Goal: Contribute content: Add original content to the website for others to see

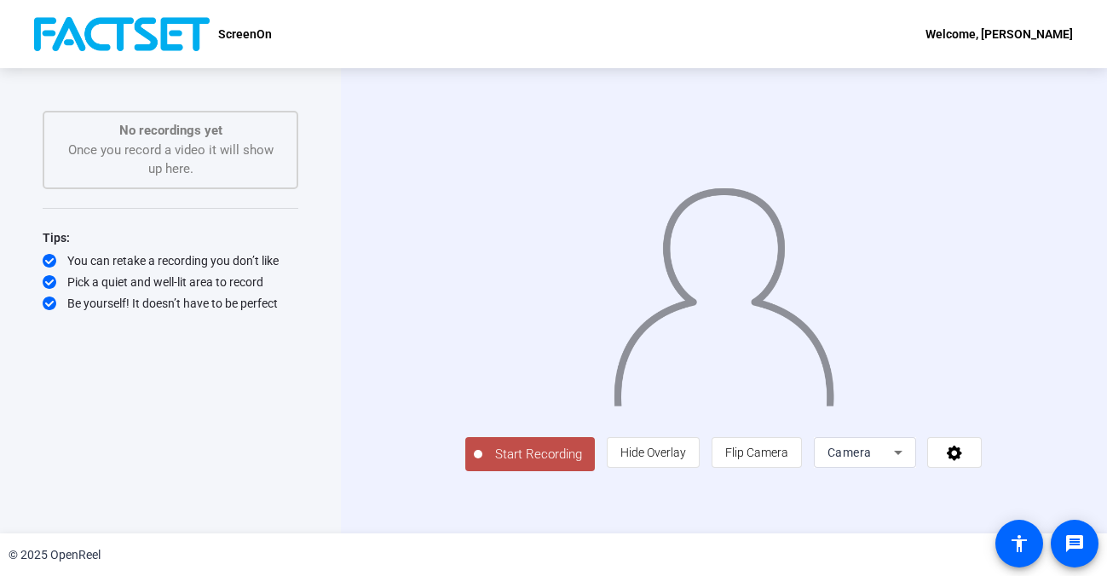
click at [909, 463] on icon at bounding box center [898, 452] width 20 height 20
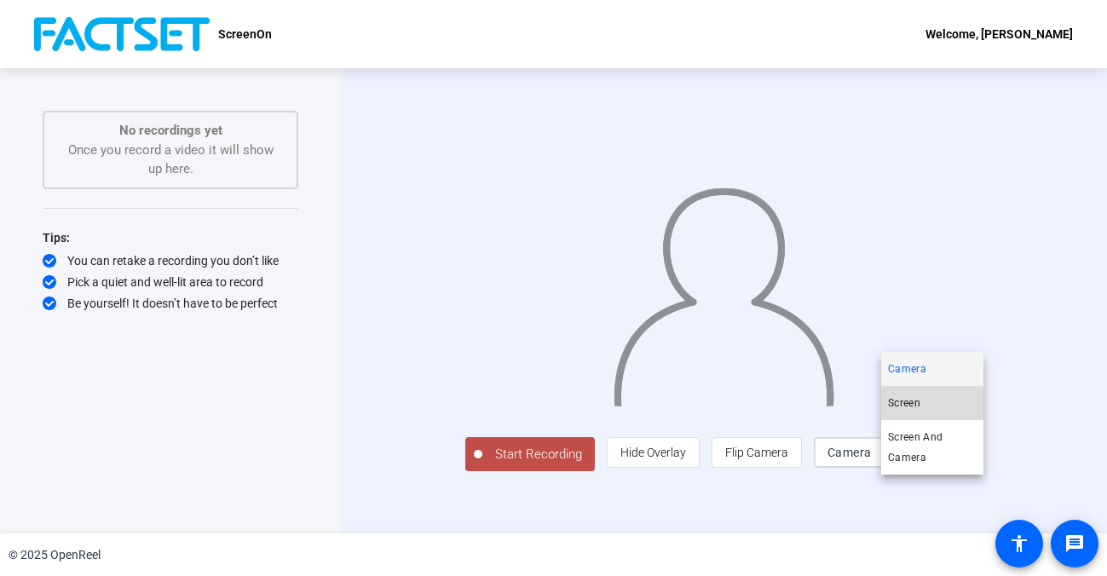
click at [923, 399] on mat-option "Screen" at bounding box center [932, 403] width 102 height 34
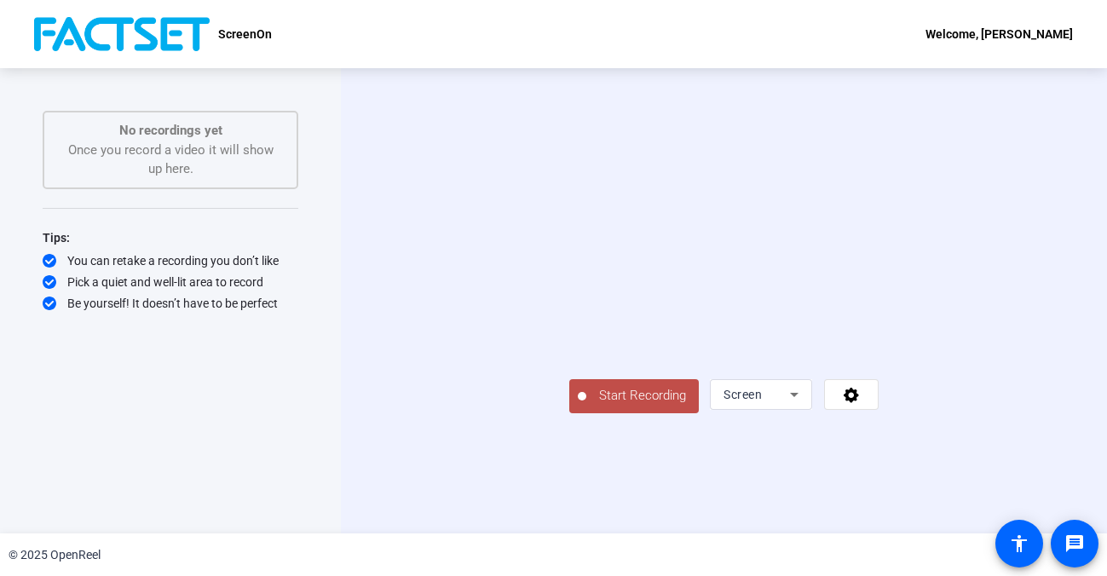
click at [298, 458] on div "Start Recording No recordings yet Once you record a video it will show up here.…" at bounding box center [170, 300] width 341 height 465
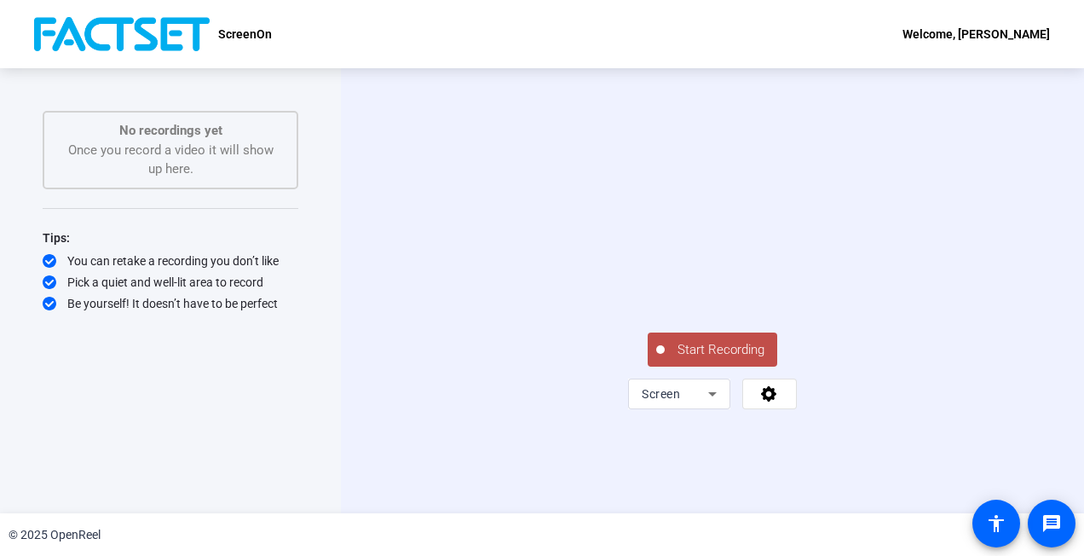
click at [19, 388] on div "Start Recording No recordings yet Once you record a video it will show up here.…" at bounding box center [170, 290] width 341 height 445
click at [676, 360] on span "Start Recording" at bounding box center [721, 350] width 113 height 20
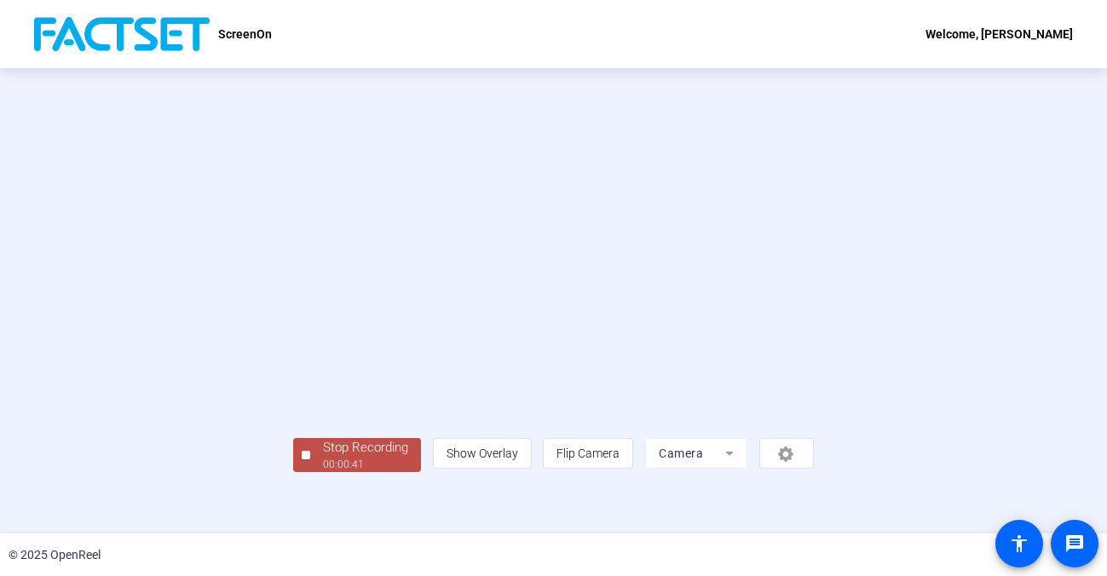
scroll to position [71, 0]
click at [323, 458] on div "Stop Recording" at bounding box center [365, 448] width 85 height 20
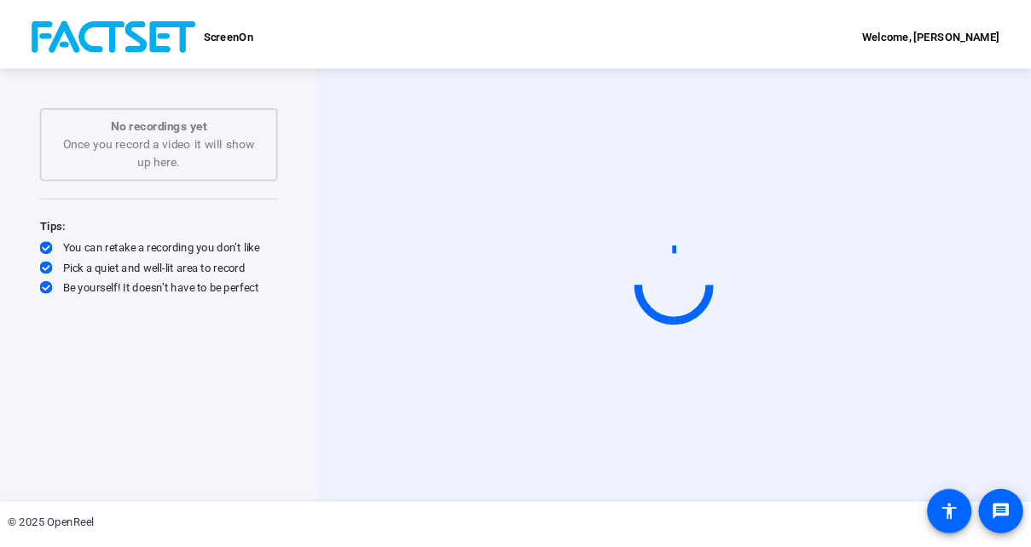
scroll to position [0, 0]
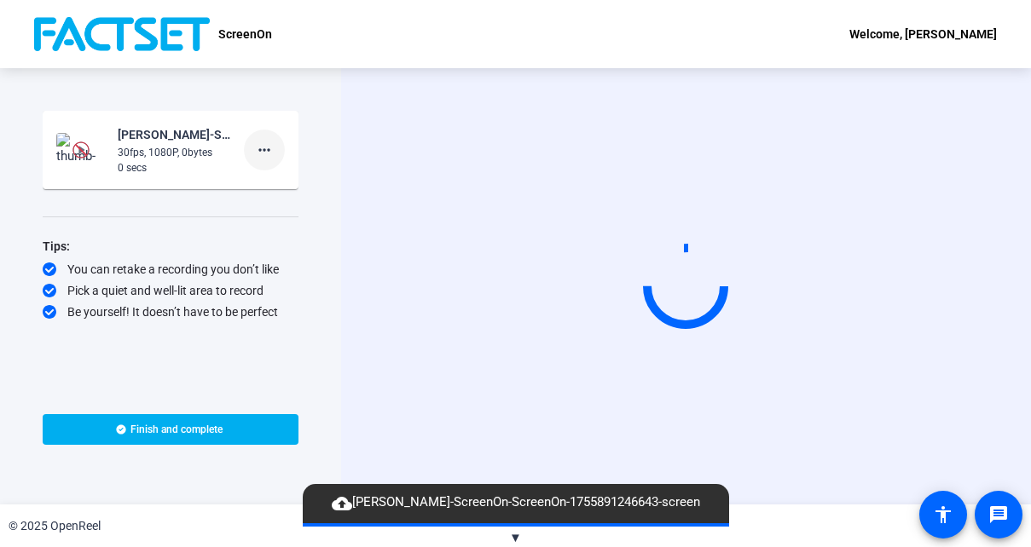
click at [267, 146] on mat-icon "more_horiz" at bounding box center [264, 150] width 20 height 20
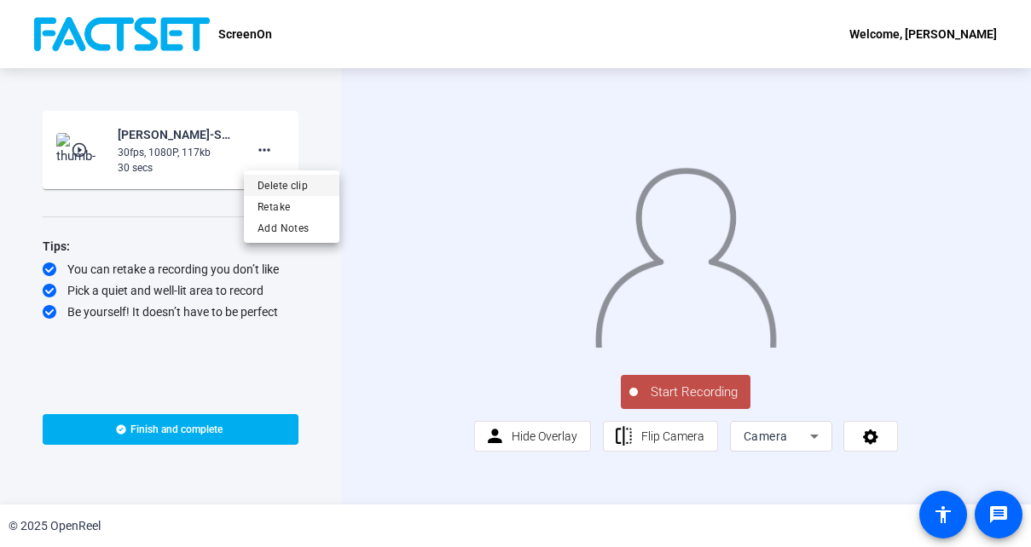
click at [294, 186] on span "Delete clip" at bounding box center [291, 186] width 68 height 20
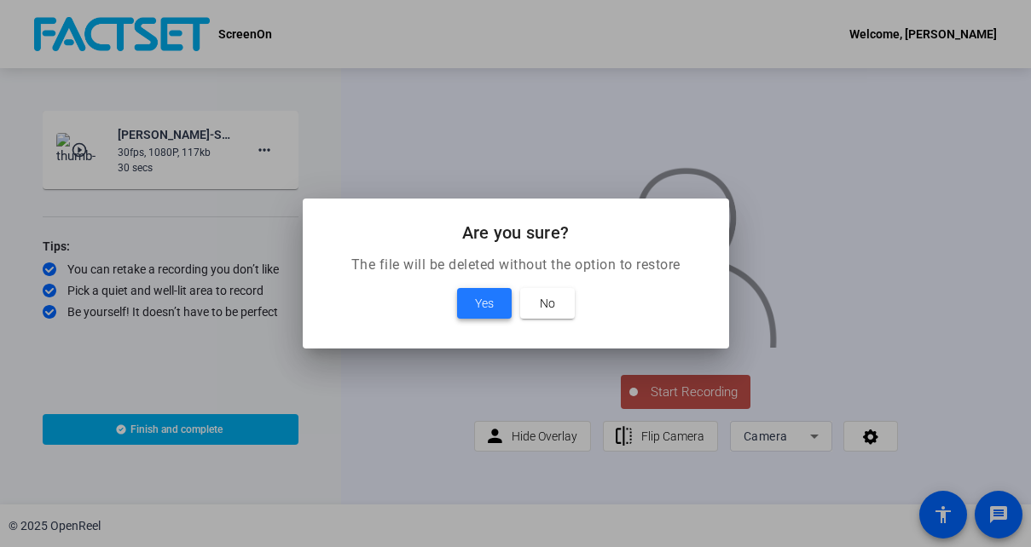
click at [469, 295] on span at bounding box center [484, 303] width 55 height 41
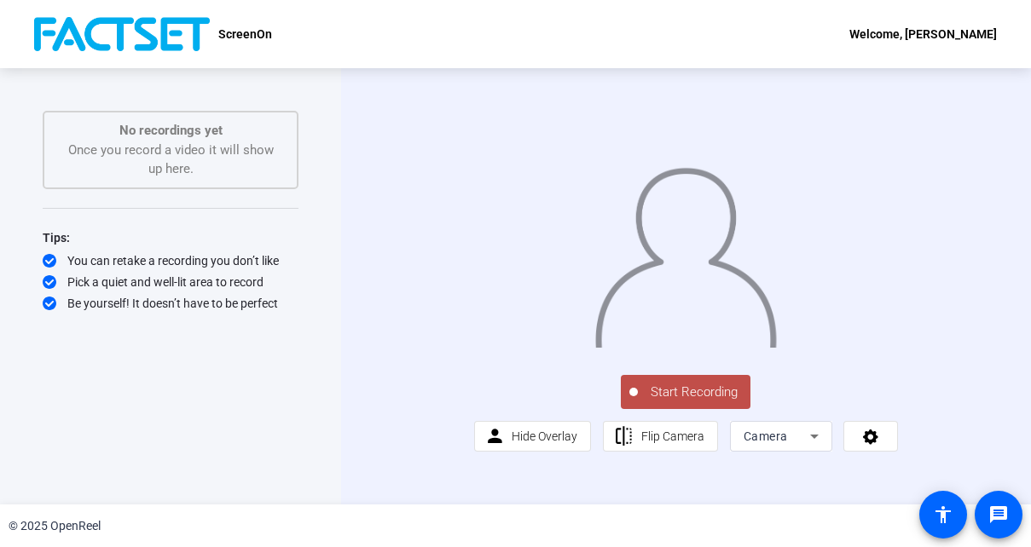
click at [136, 428] on div "Start Recording No recordings yet Once you record a video it will show up here.…" at bounding box center [171, 286] width 256 height 351
click at [804, 447] on icon at bounding box center [814, 436] width 20 height 20
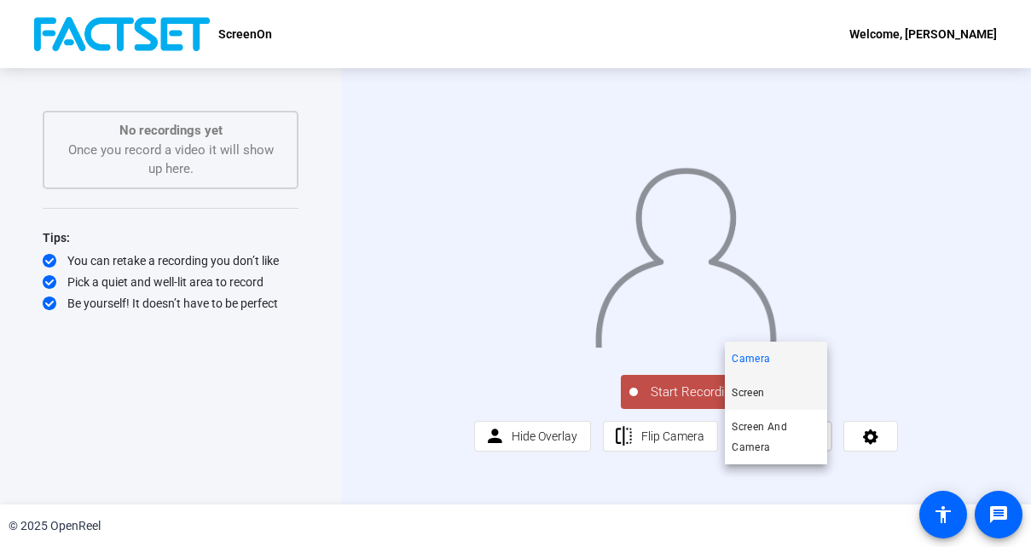
click at [771, 398] on mat-option "Screen" at bounding box center [776, 393] width 102 height 34
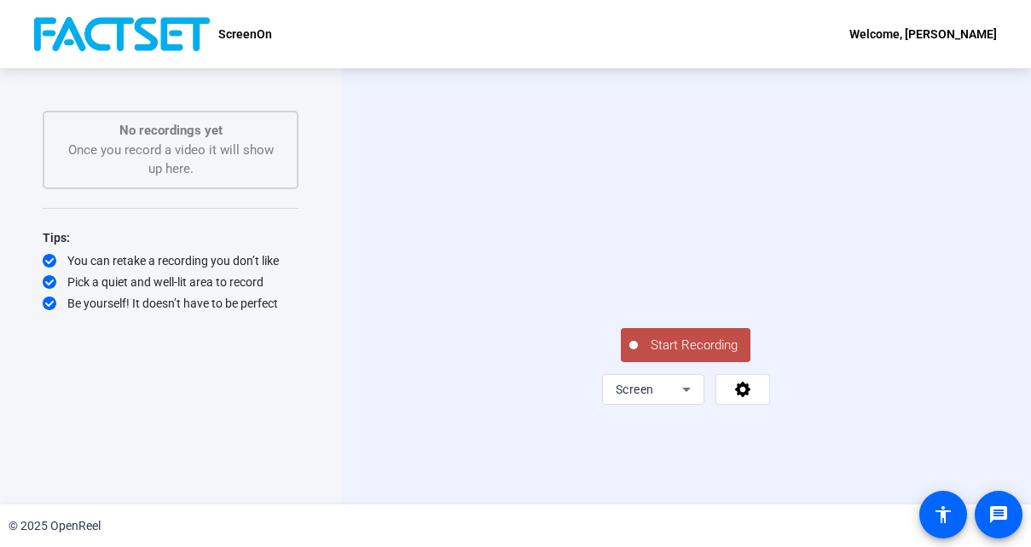
click at [96, 392] on div "Start Recording No recordings yet Once you record a video it will show up here.…" at bounding box center [171, 268] width 256 height 315
click at [667, 355] on span "Start Recording" at bounding box center [694, 346] width 113 height 20
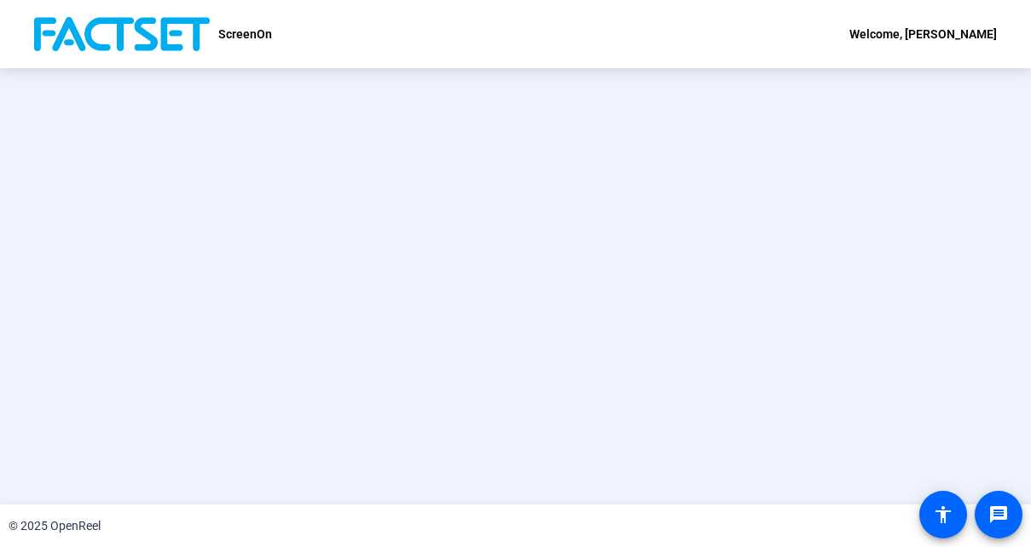
click at [133, 257] on div "Stop Recording 00:00:46 person Show Overlay flip Flip Camera Camera" at bounding box center [516, 287] width 876 height 144
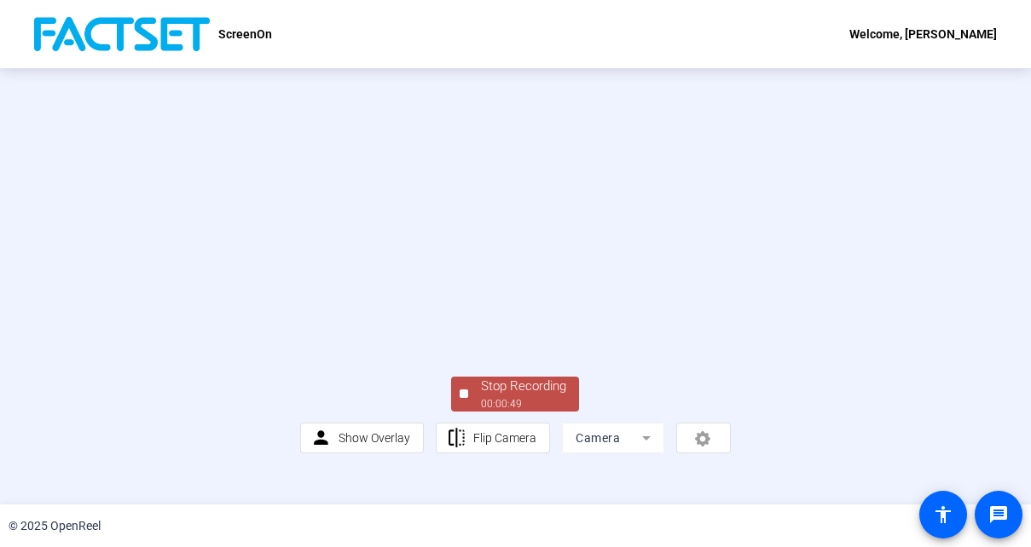
scroll to position [91, 0]
click at [513, 396] on div "Stop Recording" at bounding box center [523, 387] width 85 height 20
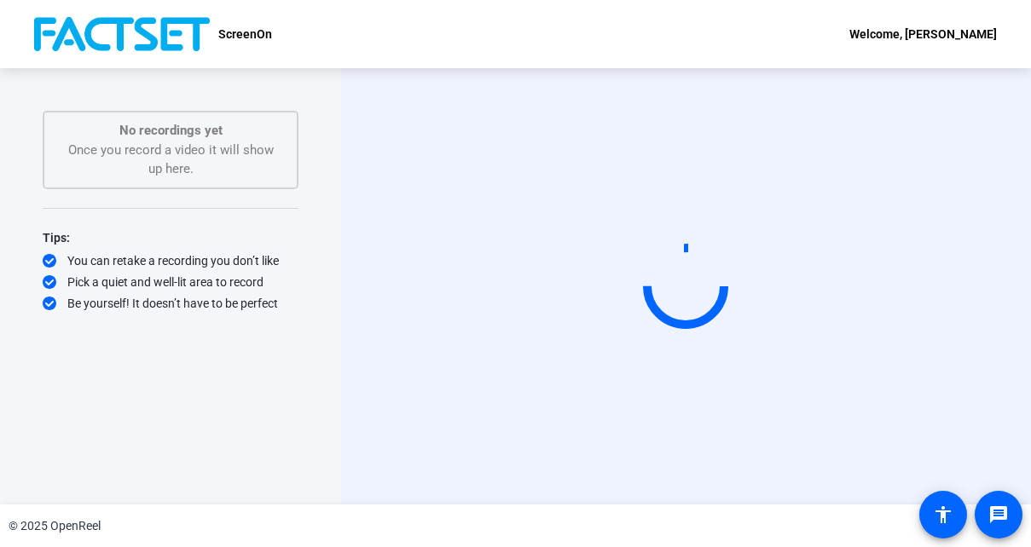
scroll to position [0, 0]
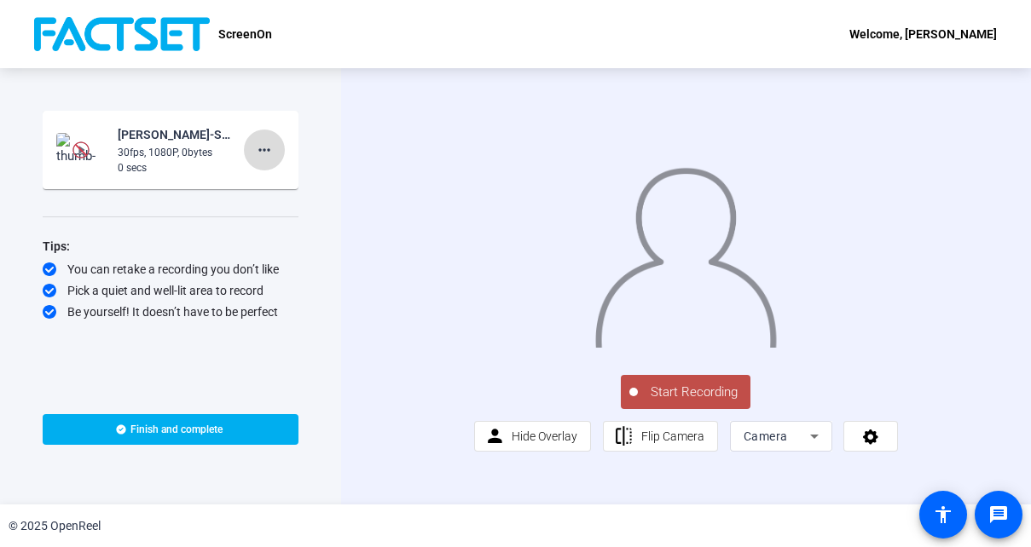
click at [268, 149] on mat-icon "more_horiz" at bounding box center [264, 150] width 20 height 20
click at [268, 149] on div at bounding box center [515, 273] width 1031 height 547
click at [64, 148] on img at bounding box center [81, 150] width 50 height 34
click at [188, 159] on div "30fps, 1080P, 0bytes" at bounding box center [175, 152] width 114 height 15
click at [269, 149] on mat-icon "more_horiz" at bounding box center [264, 150] width 20 height 20
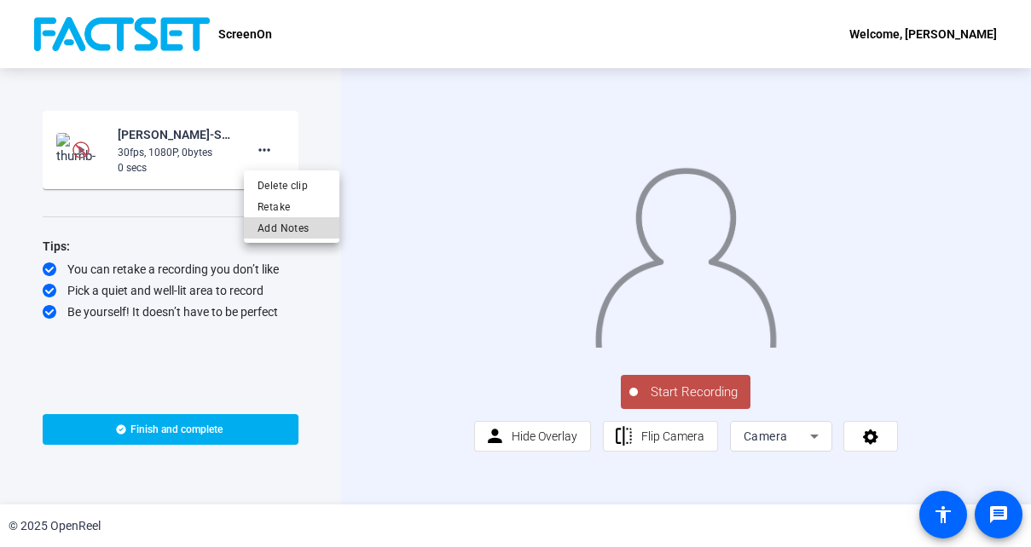
click at [290, 229] on span "Add Notes" at bounding box center [291, 228] width 68 height 20
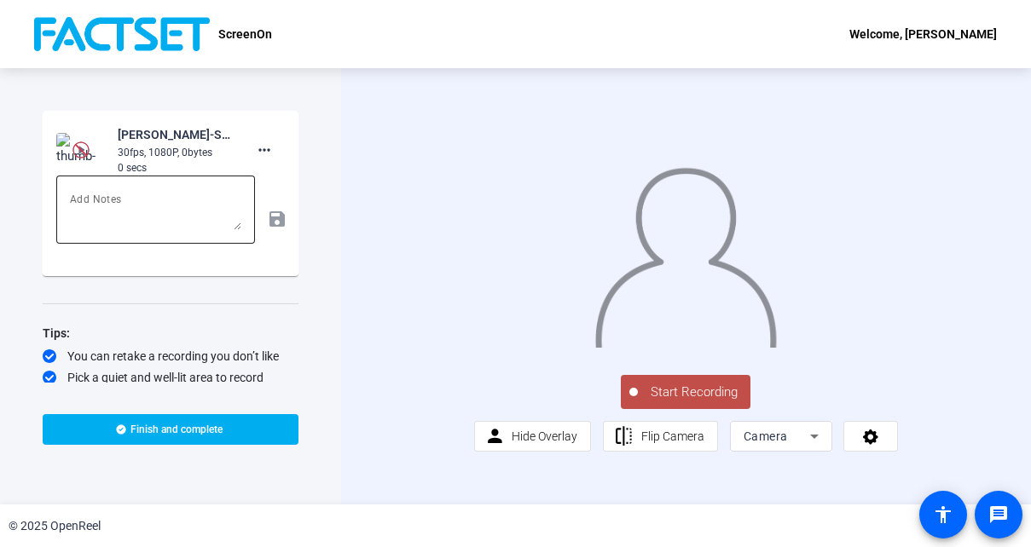
click at [142, 200] on textarea at bounding box center [155, 209] width 171 height 41
type textarea "Cover and Agenda slide"
click at [267, 215] on mat-icon "save" at bounding box center [276, 219] width 18 height 20
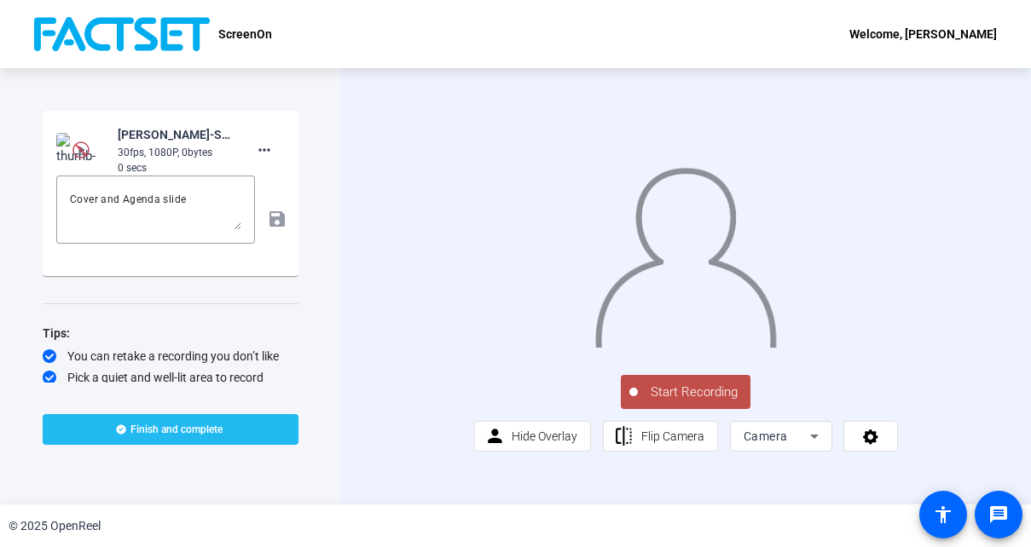
click at [148, 428] on span "Finish and complete" at bounding box center [176, 430] width 92 height 14
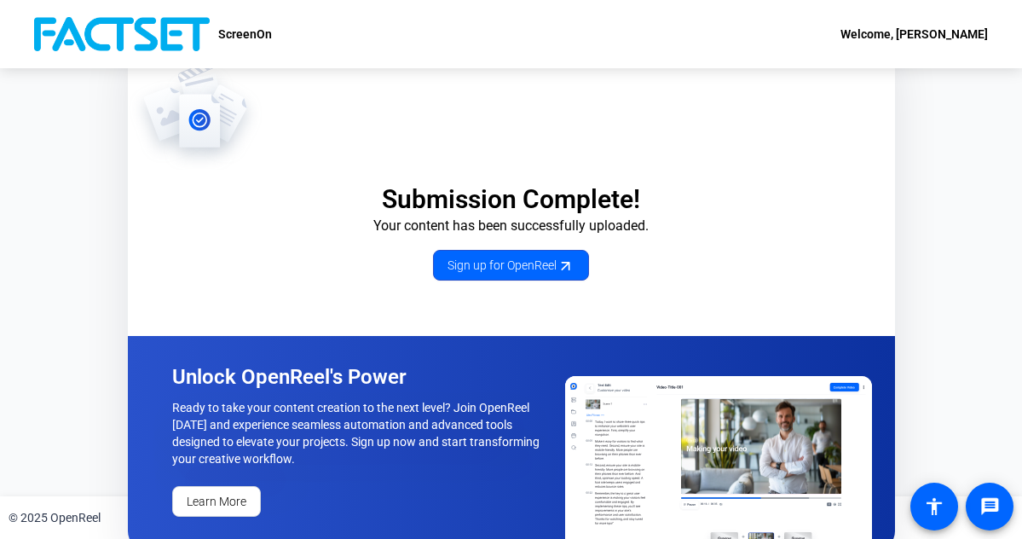
click at [915, 33] on div "Welcome, [PERSON_NAME]" at bounding box center [913, 34] width 147 height 20
click at [557, 150] on div at bounding box center [511, 269] width 1022 height 539
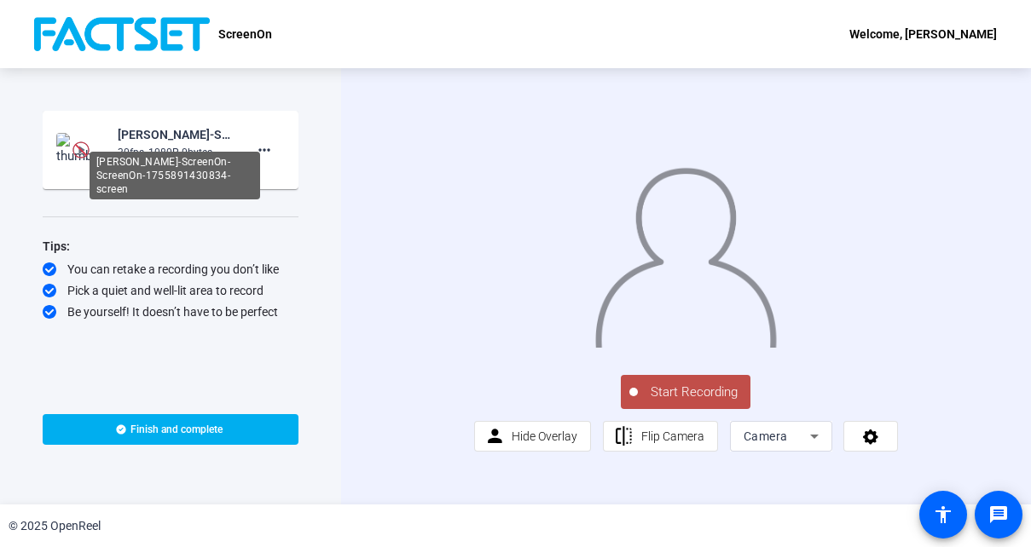
click at [156, 142] on div "[PERSON_NAME]-ScreenOn-ScreenOn-1755891430834-screen" at bounding box center [175, 134] width 114 height 20
click at [157, 139] on div "[PERSON_NAME]-ScreenOn-ScreenOn-1755891430834-screen" at bounding box center [175, 134] width 114 height 20
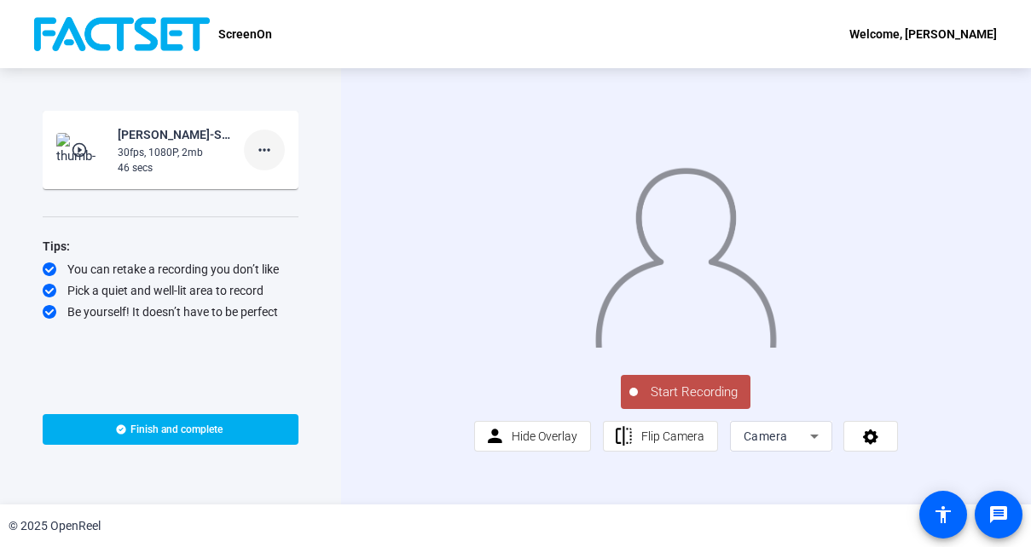
click at [263, 150] on mat-icon "more_horiz" at bounding box center [264, 150] width 20 height 20
click at [290, 227] on span "Show Notes" at bounding box center [291, 228] width 68 height 20
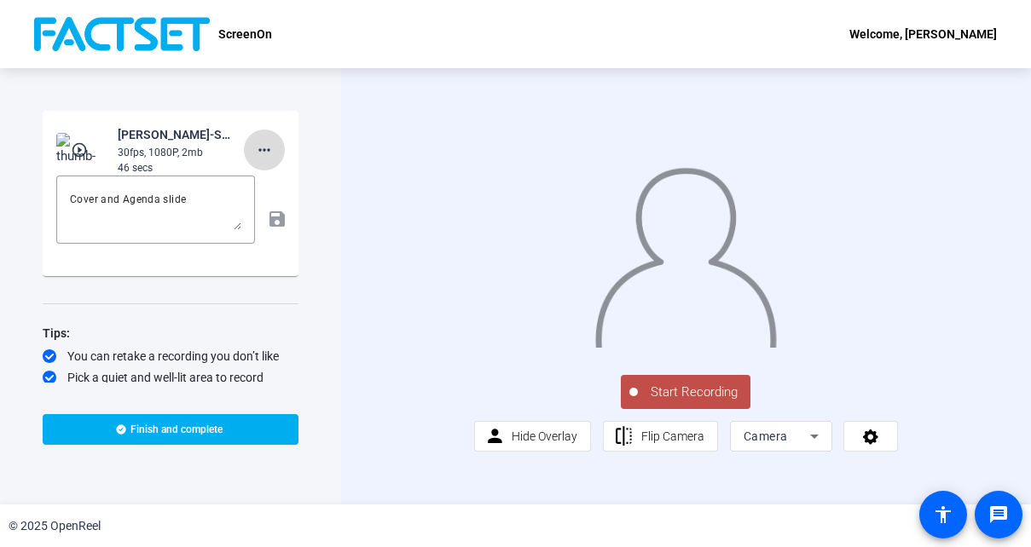
click at [254, 147] on mat-icon "more_horiz" at bounding box center [264, 150] width 20 height 20
click at [321, 142] on div at bounding box center [515, 273] width 1031 height 547
click at [78, 149] on mat-icon "play_circle_outline" at bounding box center [81, 150] width 20 height 17
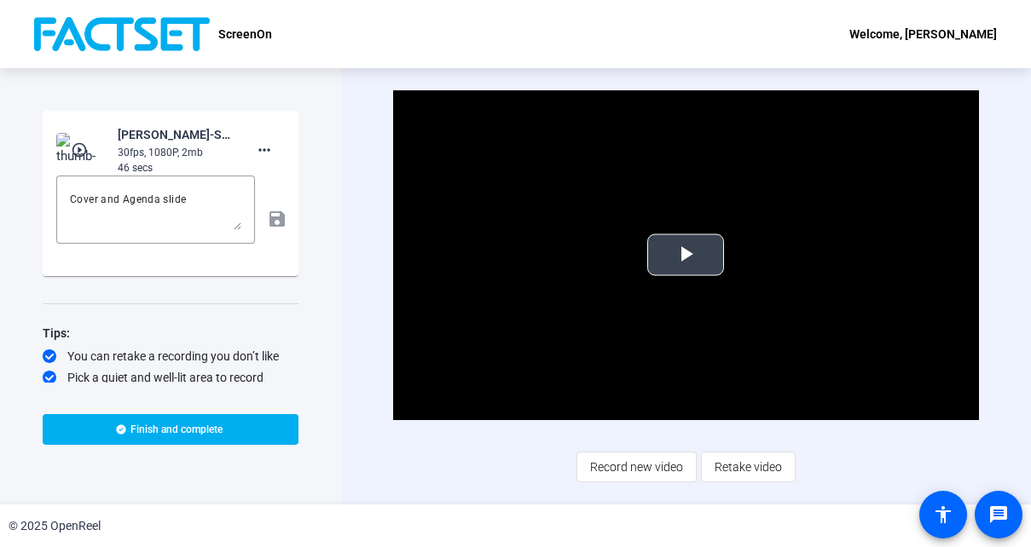
click at [685, 255] on span "Video Player" at bounding box center [685, 255] width 0 height 0
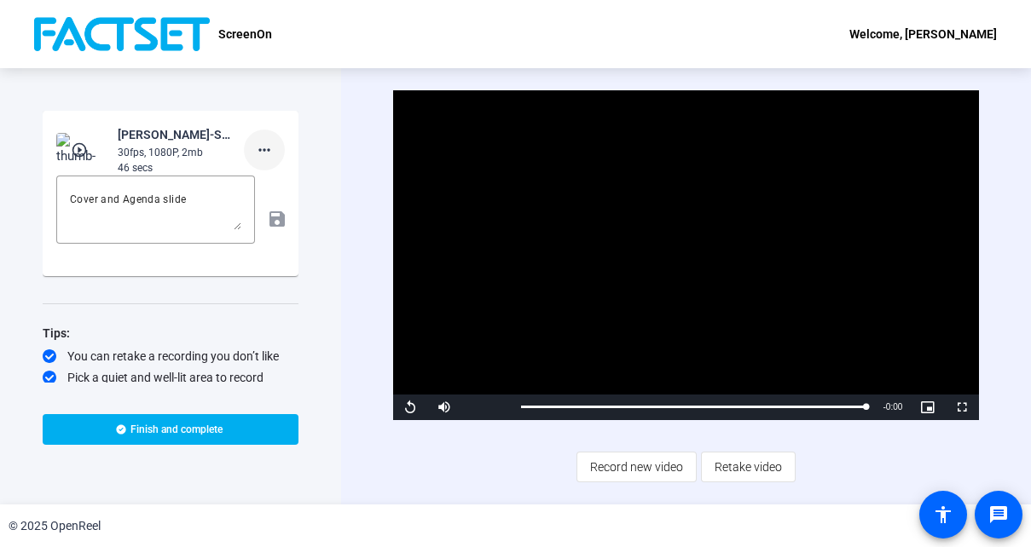
click at [254, 153] on mat-icon "more_horiz" at bounding box center [264, 150] width 20 height 20
click at [266, 202] on span "Retake" at bounding box center [283, 207] width 68 height 20
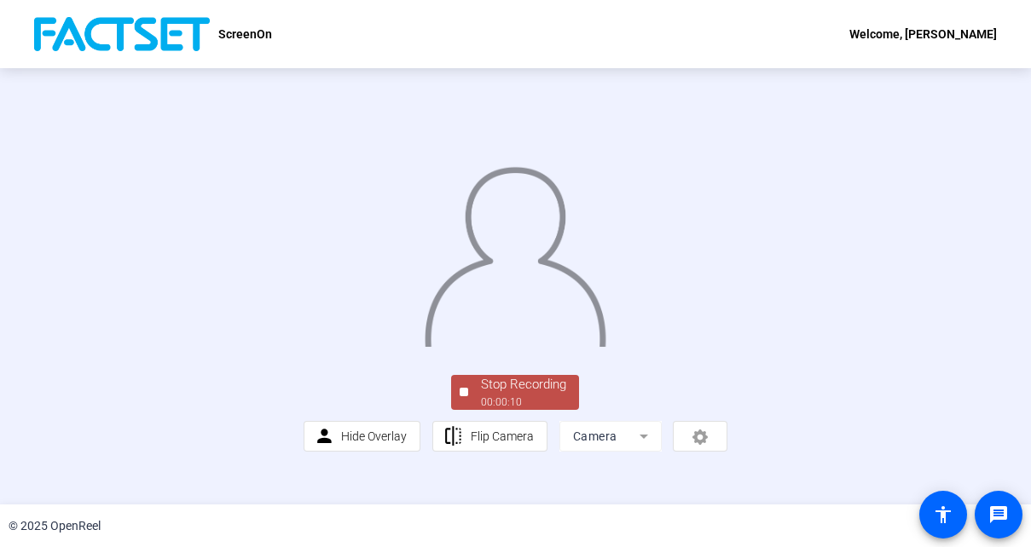
drag, startPoint x: 160, startPoint y: 133, endPoint x: 197, endPoint y: 103, distance: 47.3
click at [303, 133] on div at bounding box center [515, 240] width 425 height 239
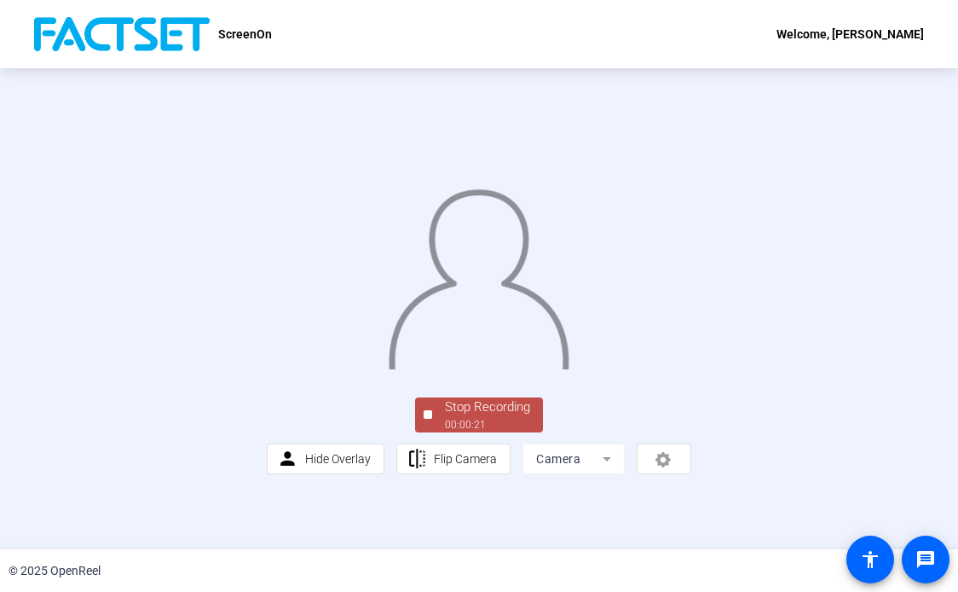
click at [445, 417] on div "Stop Recording" at bounding box center [487, 407] width 85 height 20
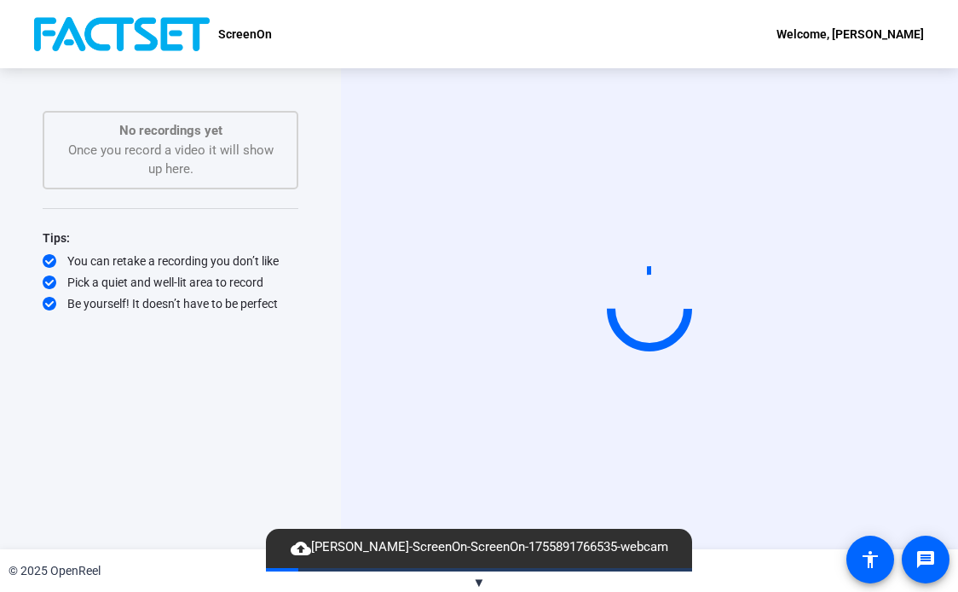
click at [302, 546] on mat-icon "cloud_upload" at bounding box center [301, 548] width 20 height 20
click at [482, 546] on span "▼" at bounding box center [479, 582] width 13 height 15
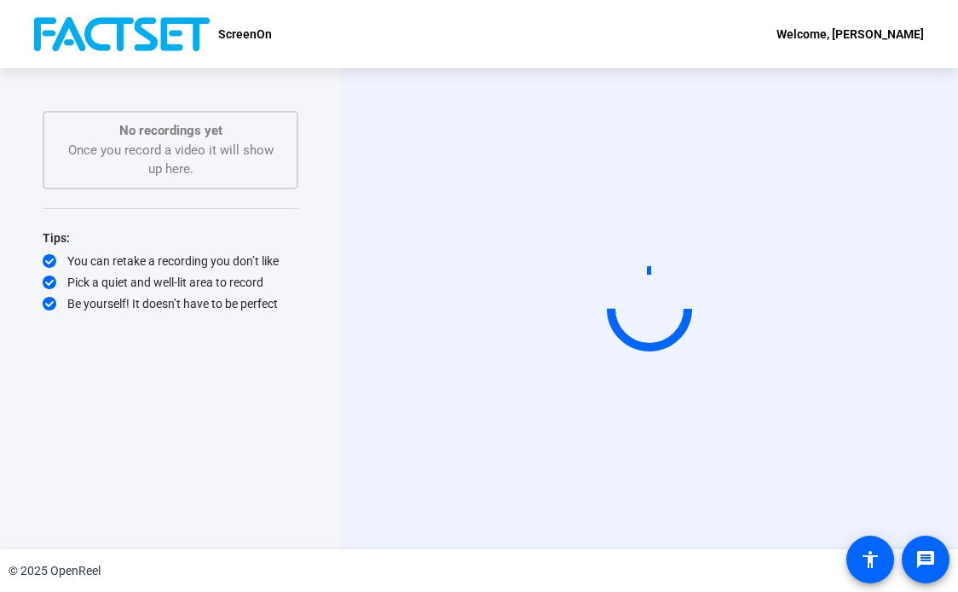
drag, startPoint x: 472, startPoint y: 574, endPoint x: 436, endPoint y: 574, distance: 36.7
click at [471, 546] on div "© 2025 OpenReel" at bounding box center [479, 570] width 958 height 43
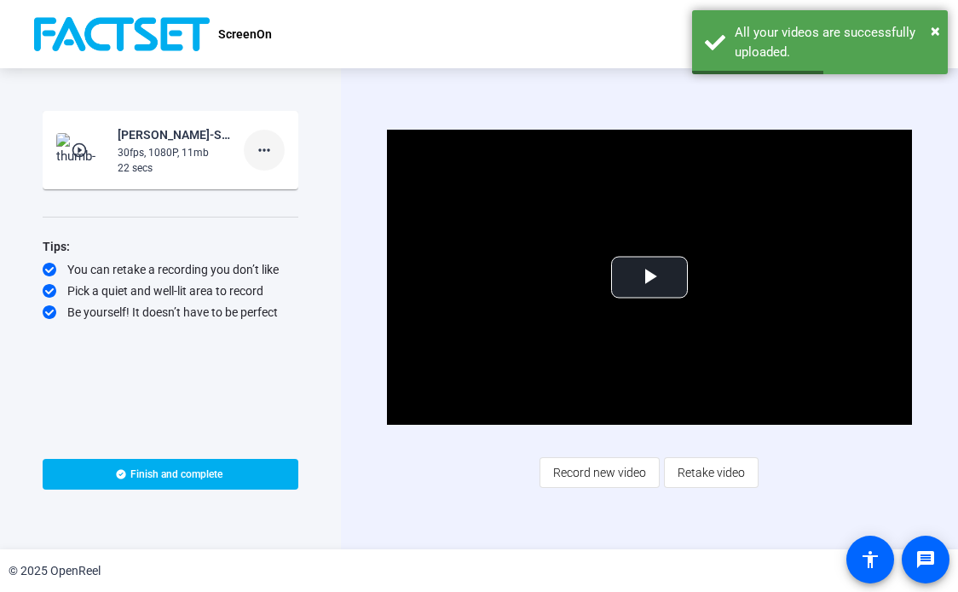
click at [261, 146] on mat-icon "more_horiz" at bounding box center [264, 150] width 20 height 20
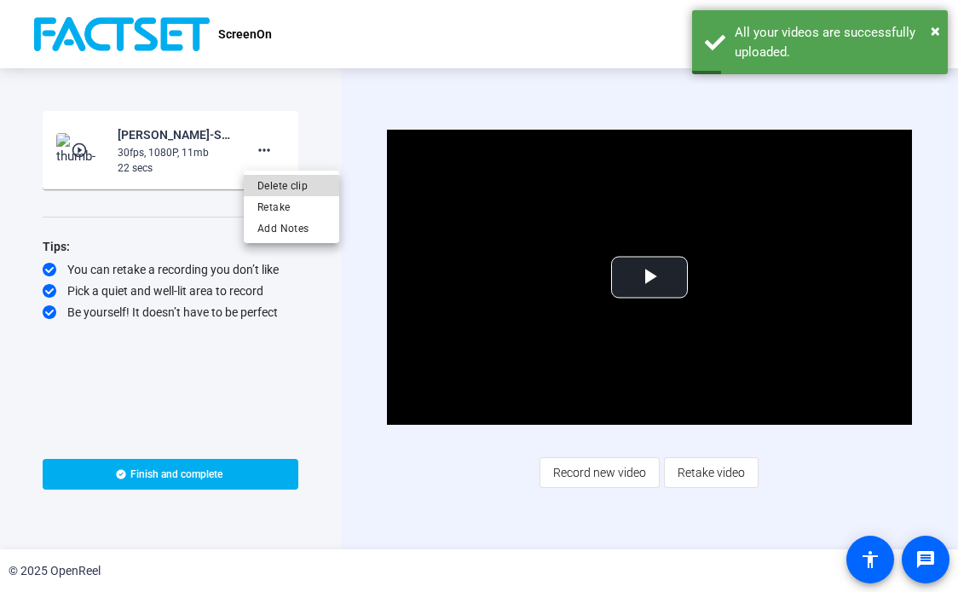
click at [283, 186] on span "Delete clip" at bounding box center [291, 186] width 68 height 20
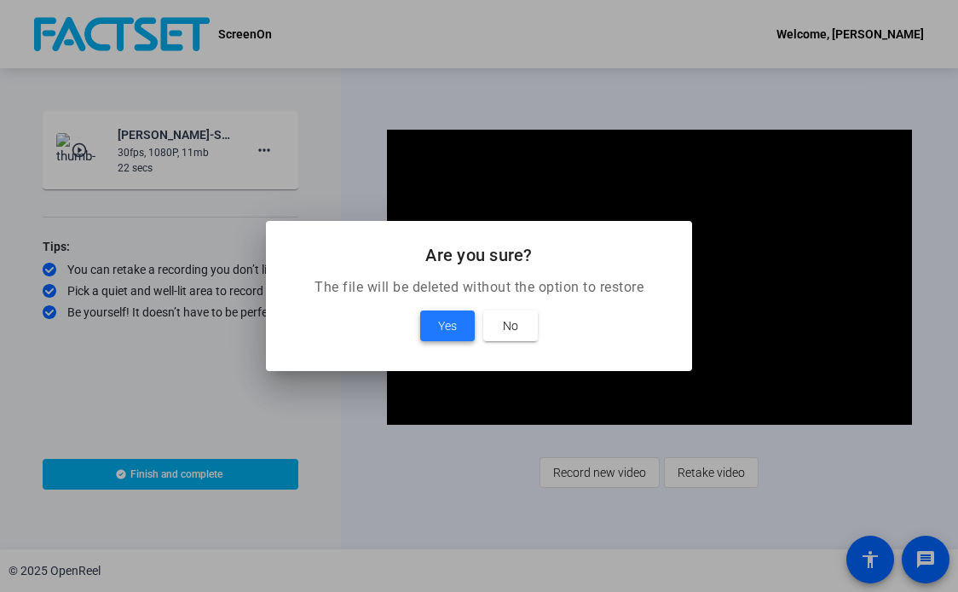
click at [454, 324] on span "Yes" at bounding box center [447, 325] width 19 height 20
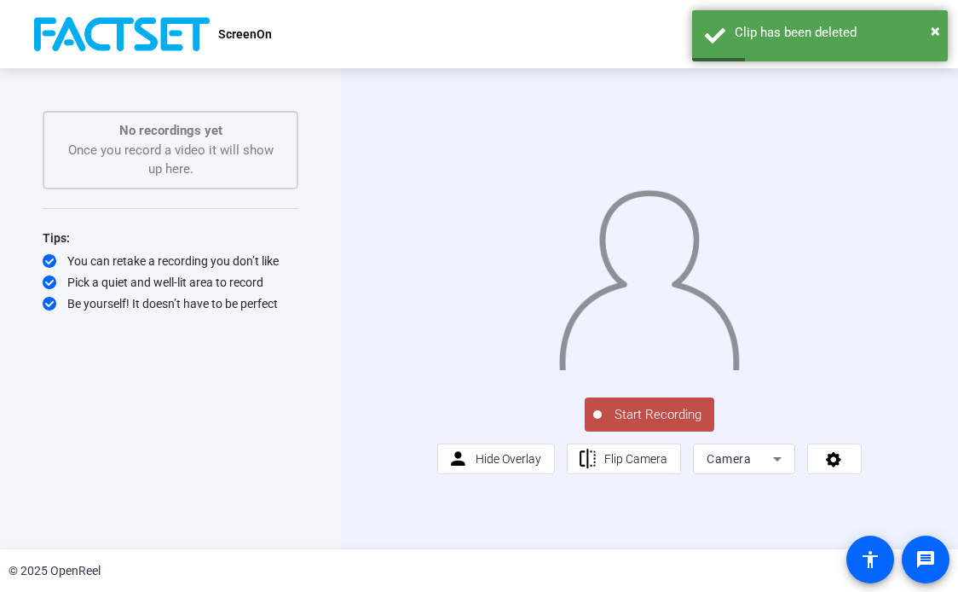
click at [745, 465] on span "Camera" at bounding box center [729, 459] width 44 height 14
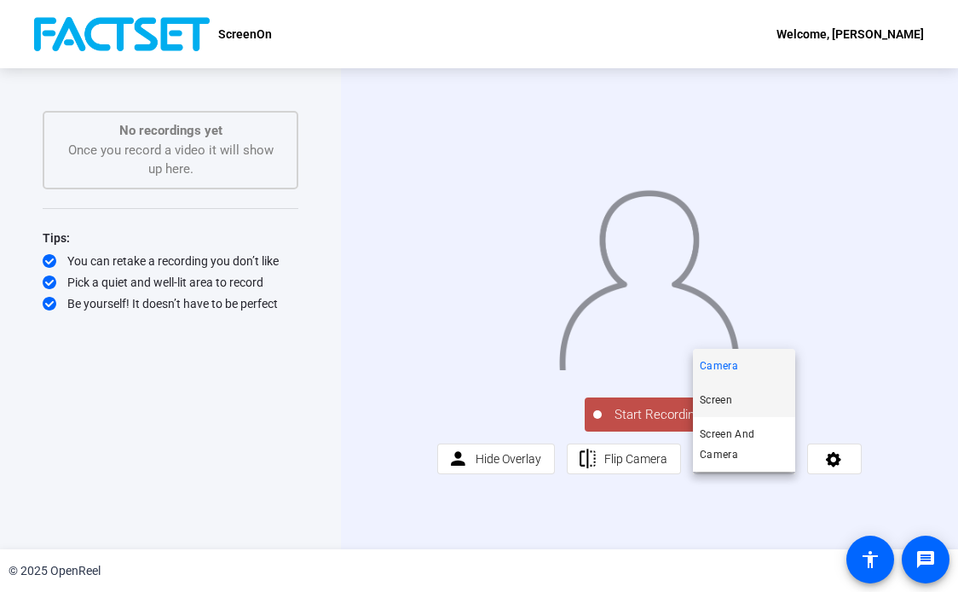
click at [724, 400] on span "Screen" at bounding box center [716, 400] width 32 height 20
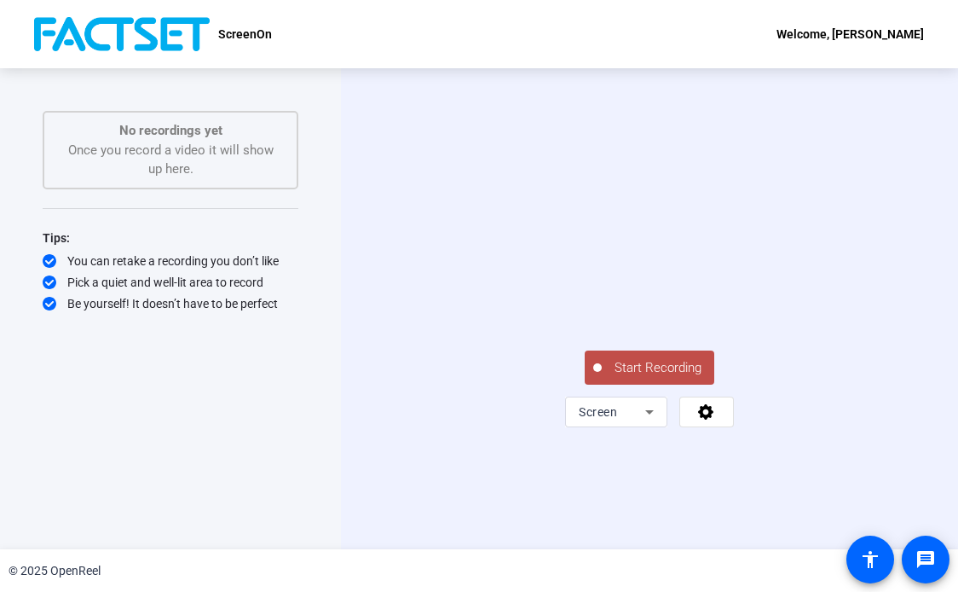
click at [658, 378] on span "Start Recording" at bounding box center [658, 368] width 113 height 20
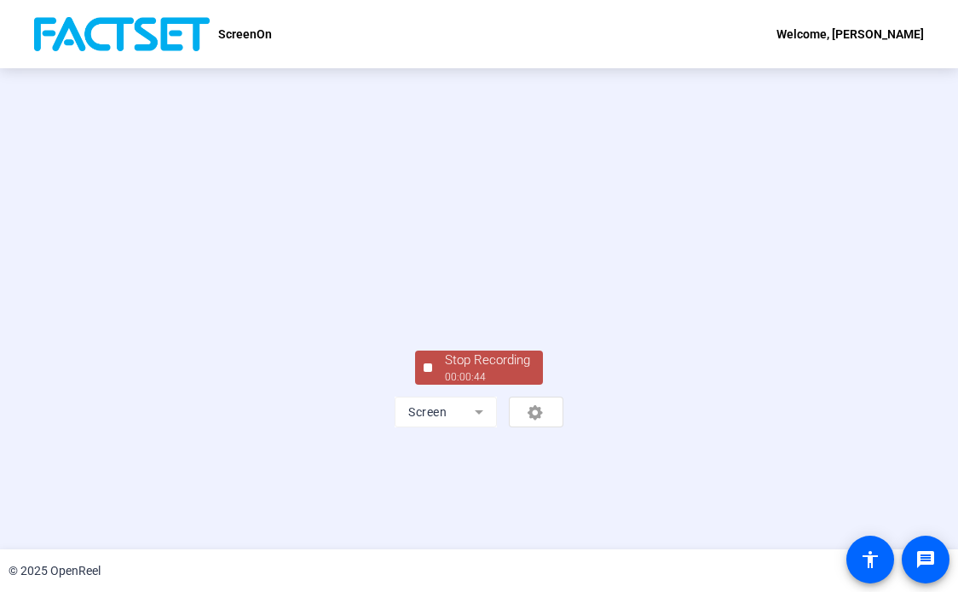
click at [486, 370] on div "Stop Recording" at bounding box center [487, 360] width 85 height 20
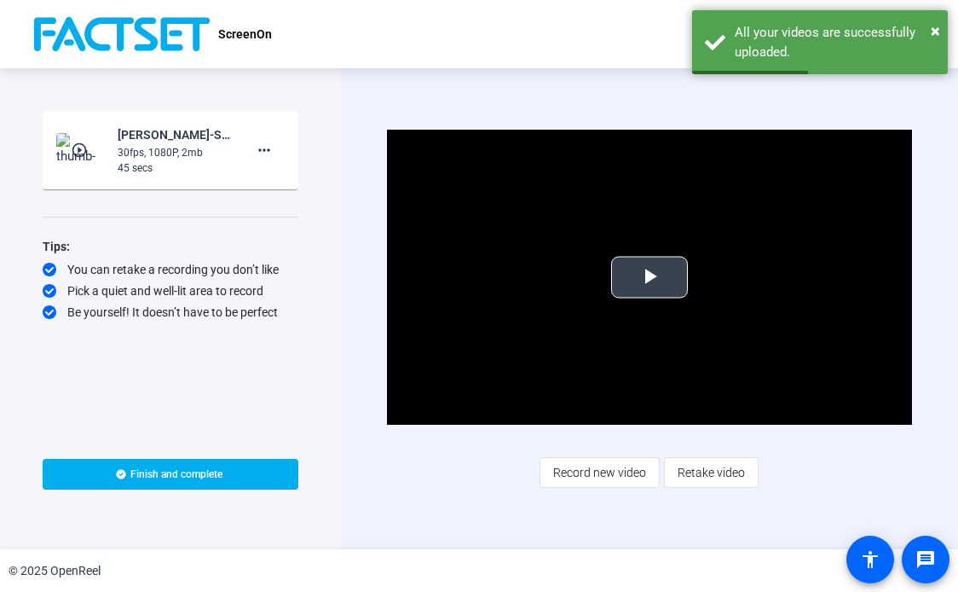
click at [650, 277] on span "Video Player" at bounding box center [650, 277] width 0 height 0
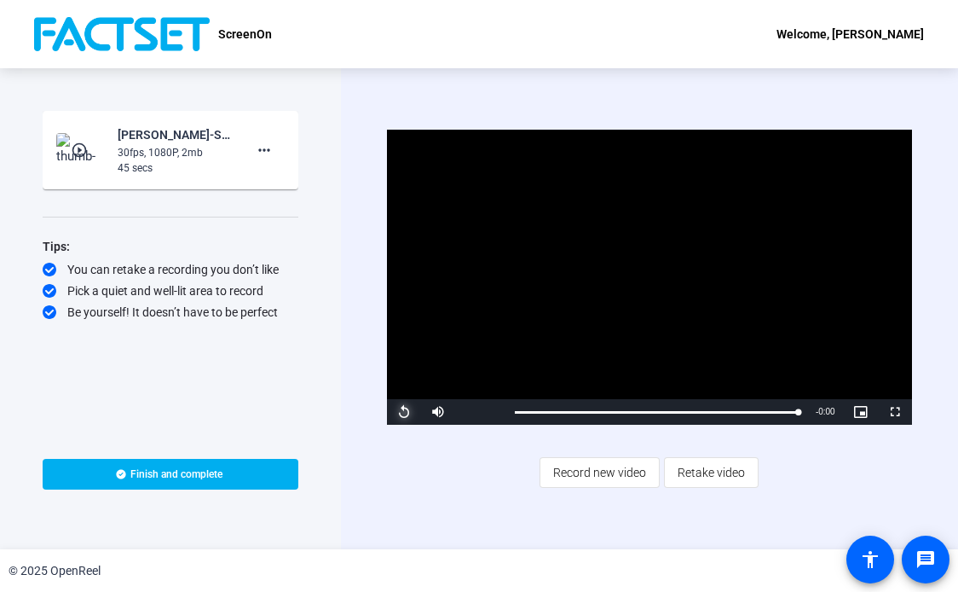
click at [407, 412] on span "Video Player" at bounding box center [404, 412] width 34 height 0
click at [258, 149] on mat-icon "more_horiz" at bounding box center [264, 150] width 20 height 20
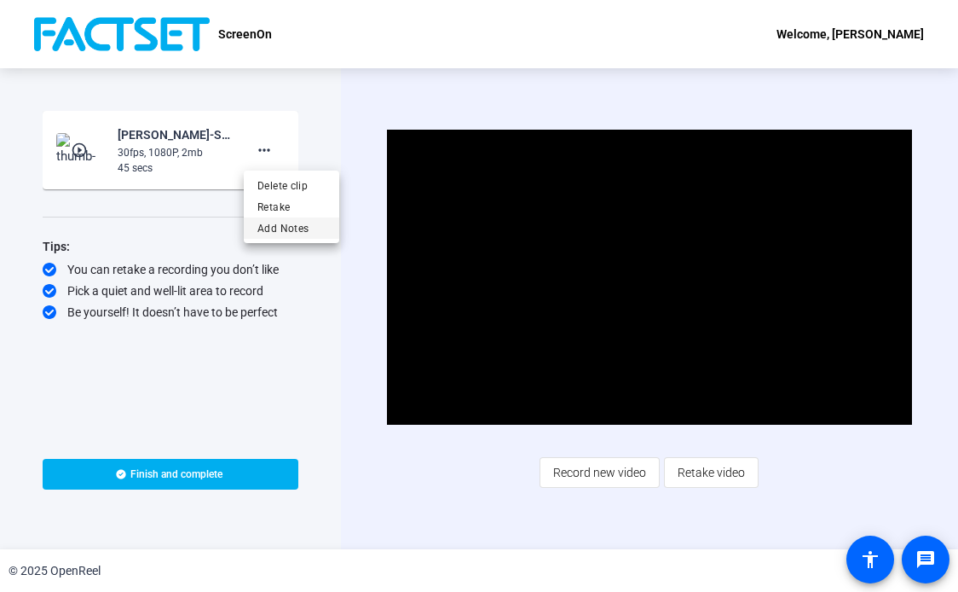
click at [284, 228] on span "Add Notes" at bounding box center [291, 228] width 68 height 20
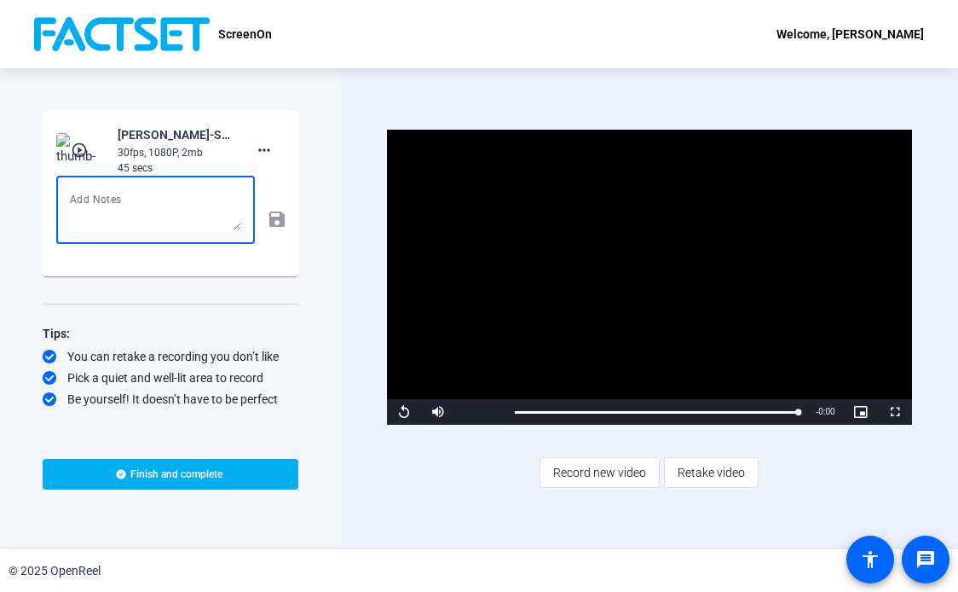
click at [97, 200] on textarea at bounding box center [155, 209] width 171 height 41
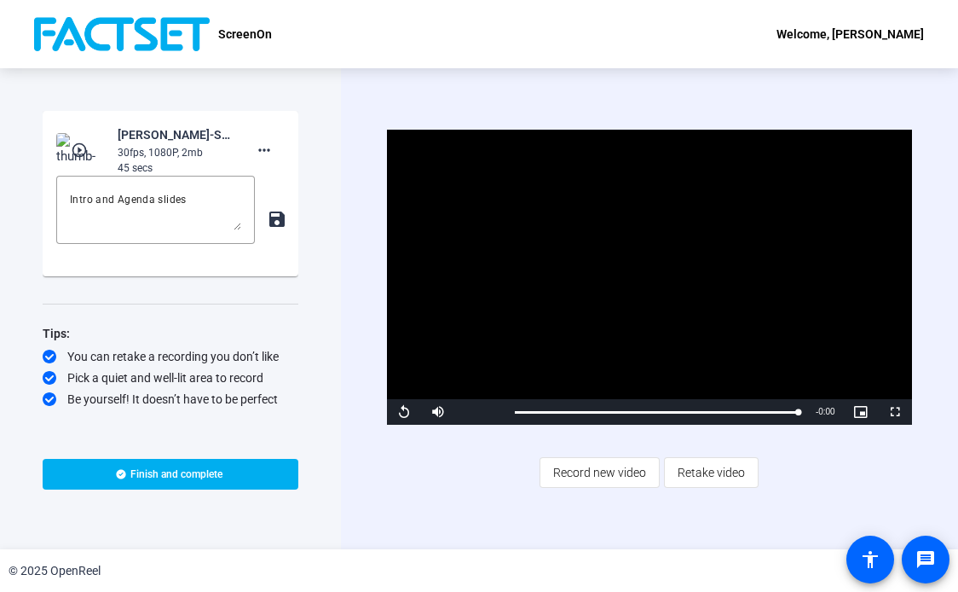
click at [278, 217] on mat-icon "save" at bounding box center [276, 219] width 18 height 20
click at [575, 471] on span "Record new video" at bounding box center [599, 472] width 93 height 32
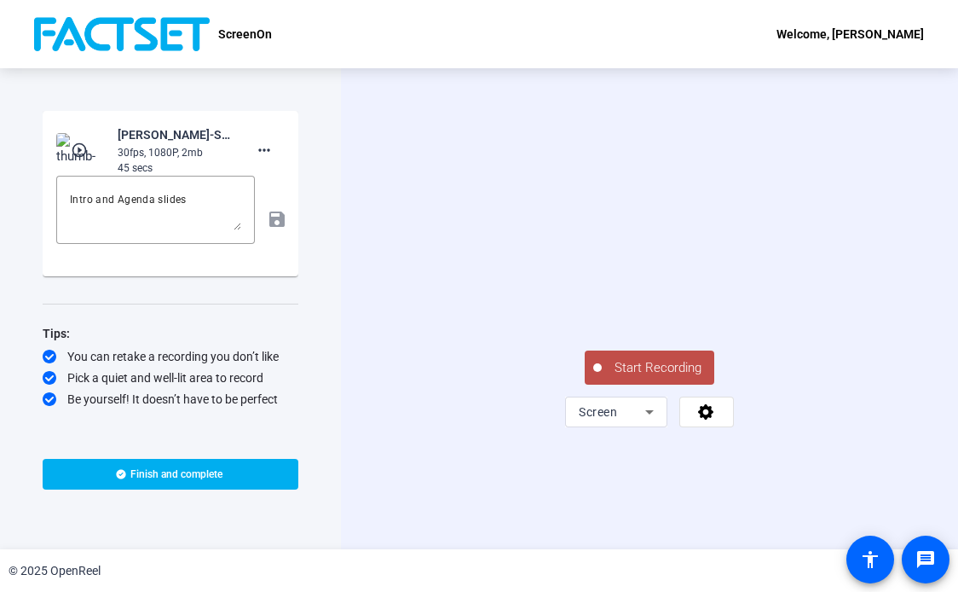
click at [17, 310] on div "Start Recording play_circle_outline Daniel Judson-ScreenOn-ScreenOn-17558918560…" at bounding box center [170, 308] width 341 height 481
click at [632, 378] on span "Start Recording" at bounding box center [658, 368] width 113 height 20
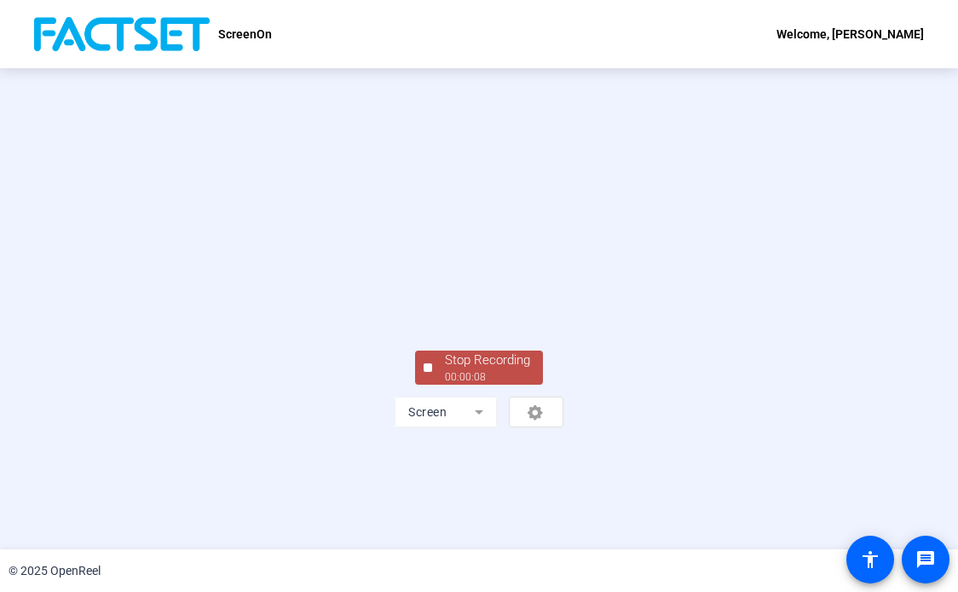
click at [456, 384] on div "00:00:08" at bounding box center [487, 376] width 85 height 15
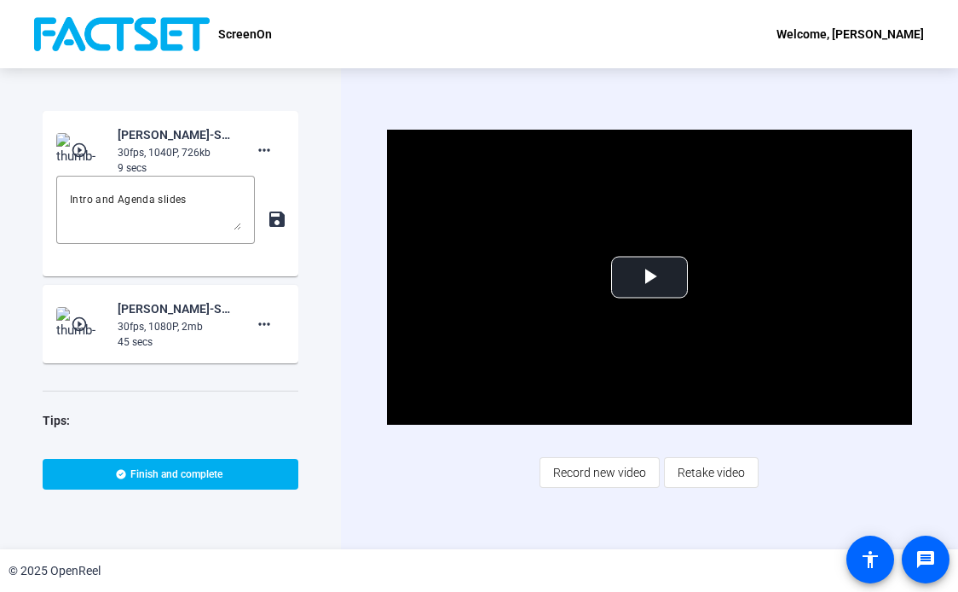
click at [173, 295] on mat-card-content "play_circle_outline Daniel Judson-ScreenOn-ScreenOn-1755891856087-screen 30fps,…" at bounding box center [171, 324] width 256 height 78
click at [706, 470] on span "Retake video" at bounding box center [711, 472] width 67 height 32
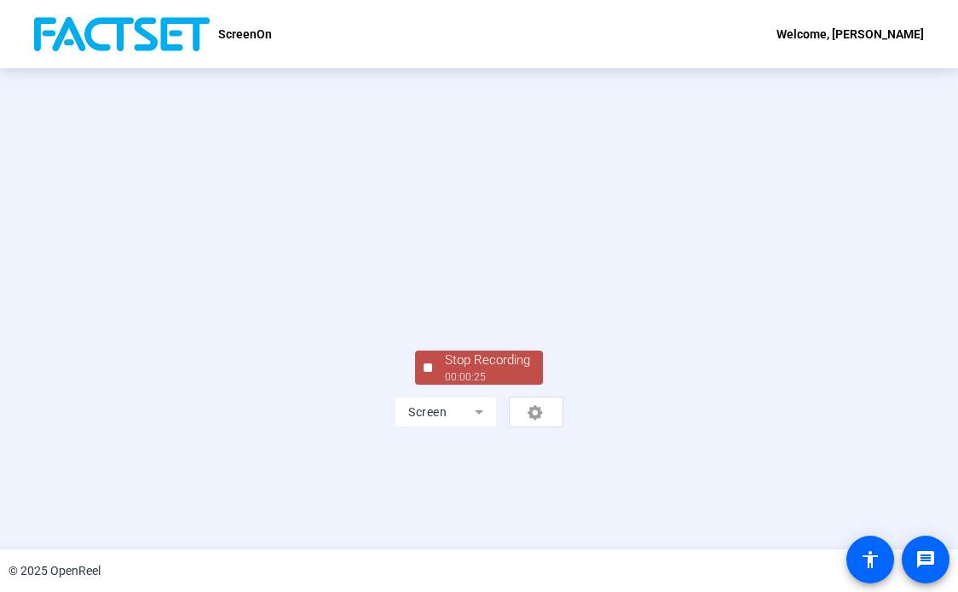
click at [60, 270] on div "Stop Recording 00:00:25 Screen" at bounding box center [479, 308] width 958 height 481
click at [509, 370] on div "Stop Recording" at bounding box center [487, 360] width 85 height 20
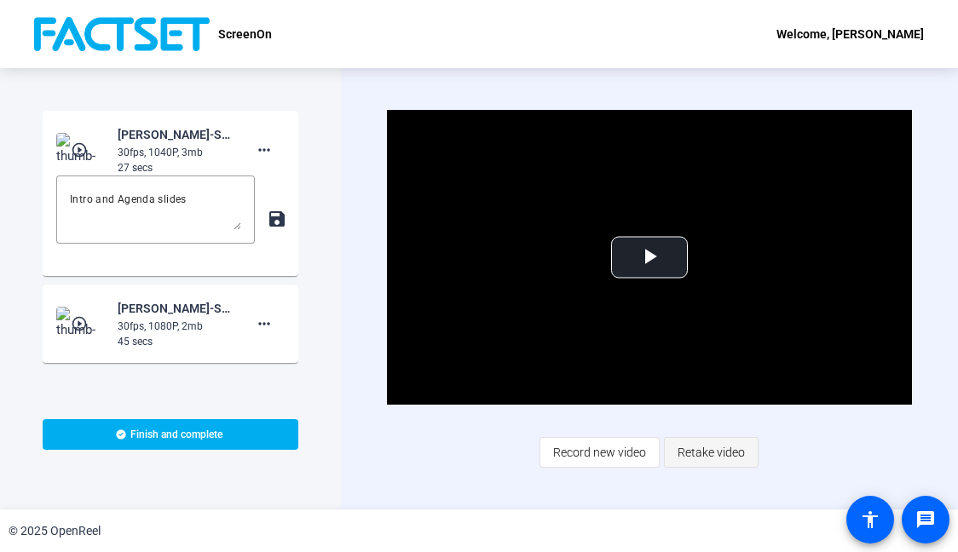
click at [714, 453] on span "Retake video" at bounding box center [711, 452] width 67 height 32
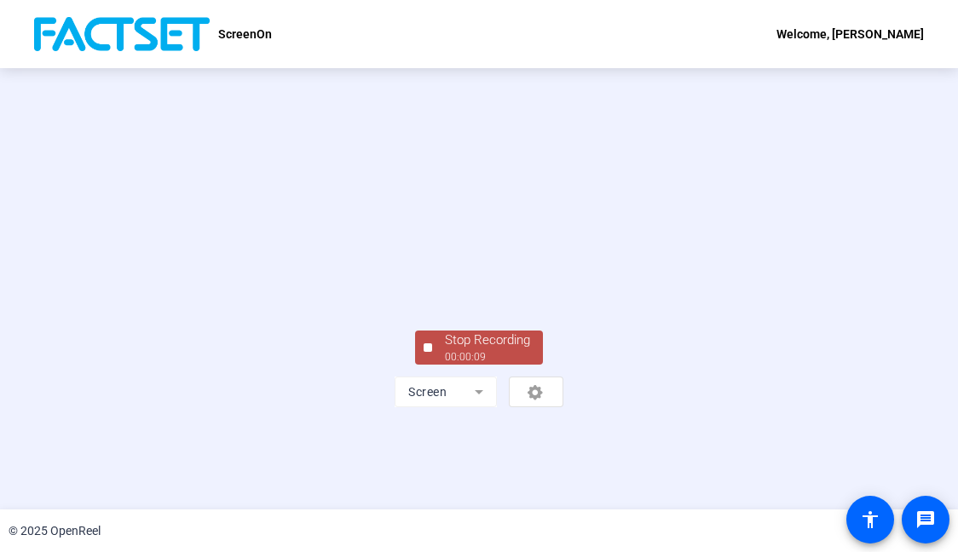
click at [459, 350] on div "Stop Recording" at bounding box center [487, 341] width 85 height 20
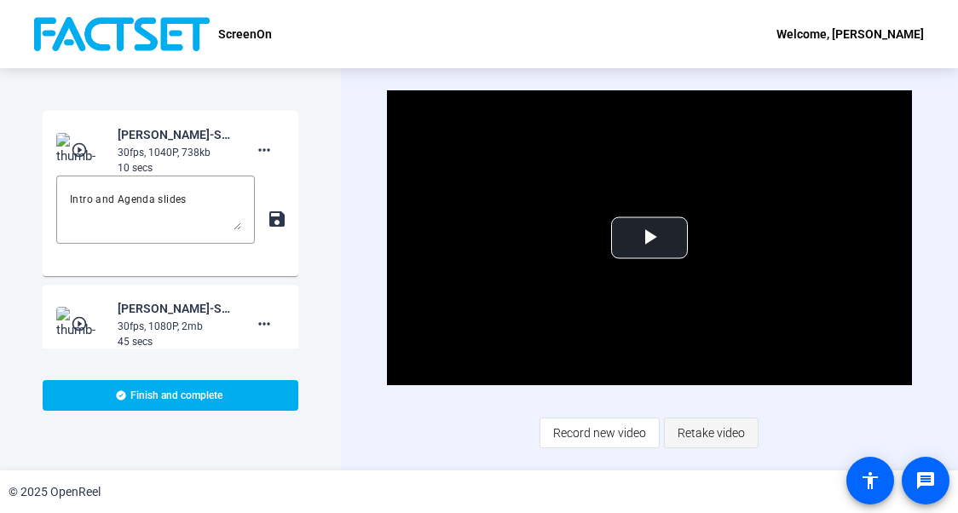
click at [708, 432] on span "Retake video" at bounding box center [711, 433] width 67 height 32
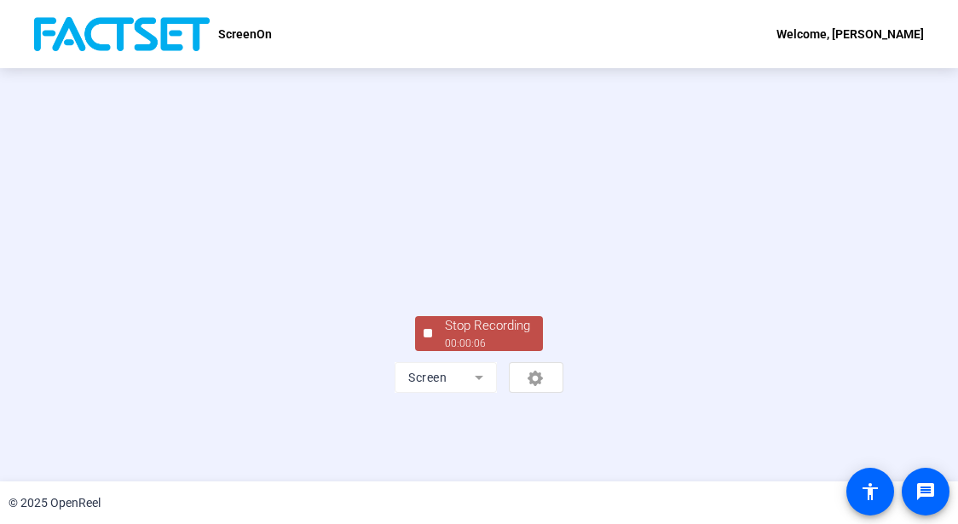
click at [454, 336] on div "Stop Recording" at bounding box center [487, 326] width 85 height 20
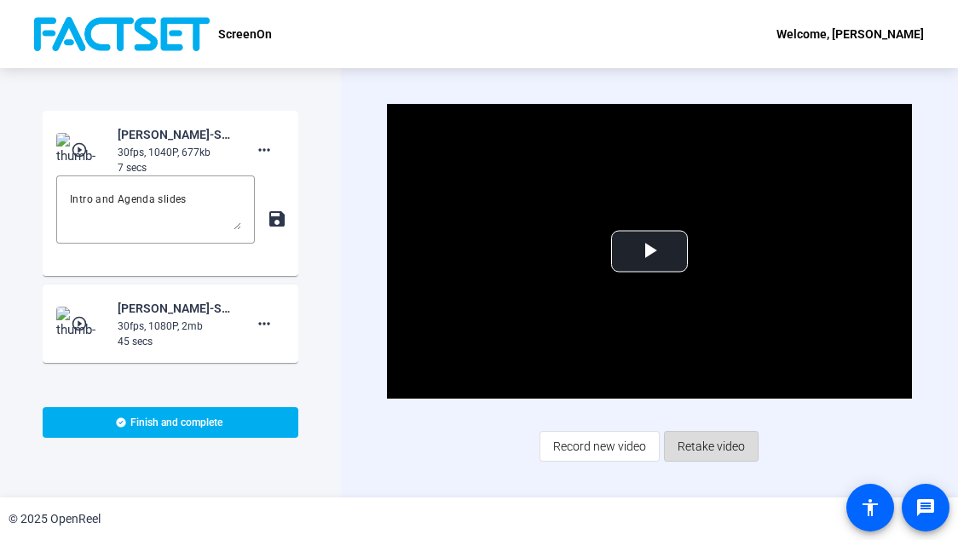
click at [712, 446] on span "Retake video" at bounding box center [711, 446] width 67 height 32
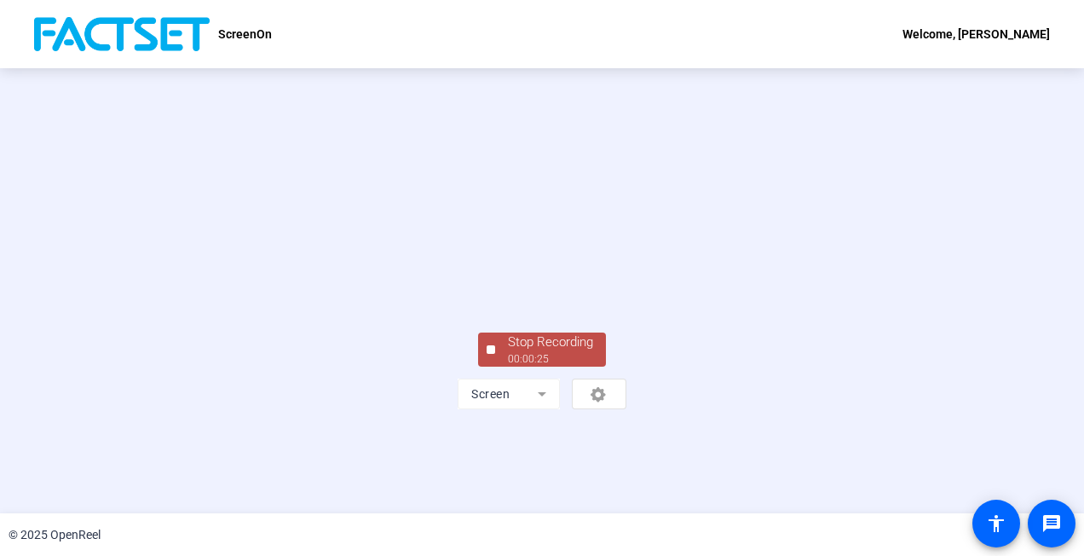
scroll to position [100, 0]
click at [545, 352] on div "Stop Recording" at bounding box center [550, 342] width 85 height 20
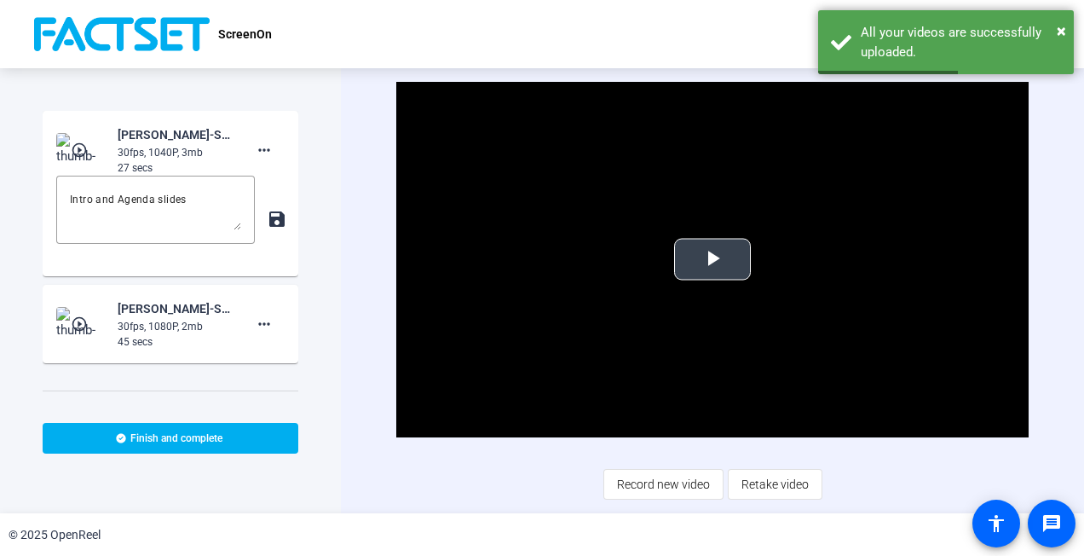
click at [713, 259] on span "Video Player" at bounding box center [713, 259] width 0 height 0
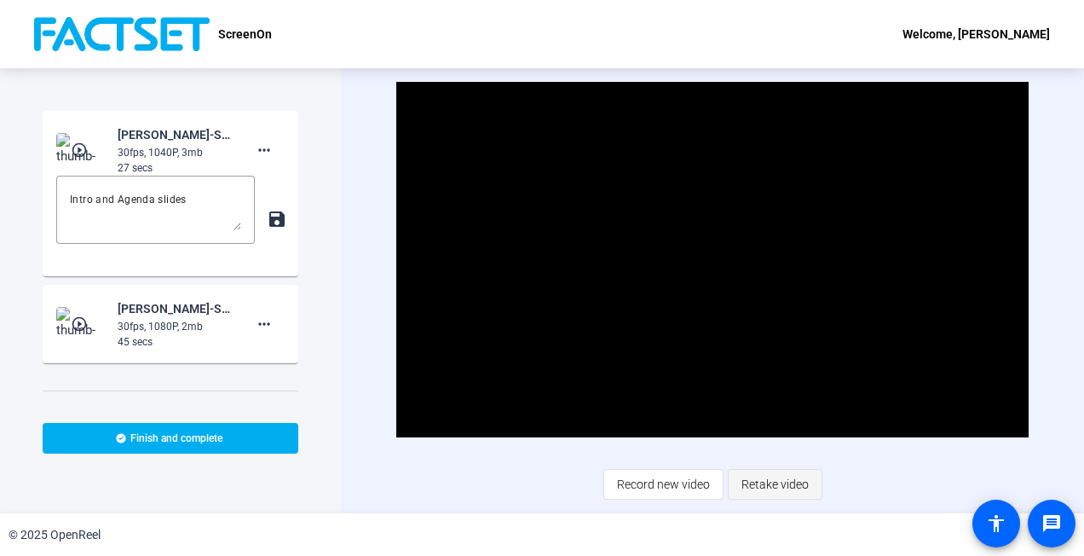
click at [765, 482] on span "Retake video" at bounding box center [775, 484] width 67 height 32
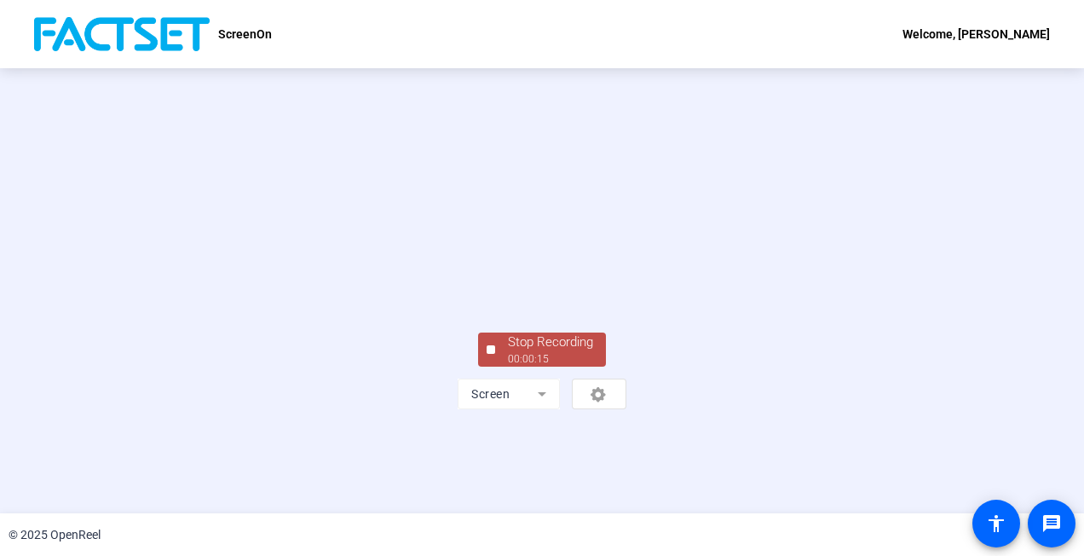
scroll to position [100, 0]
click at [541, 367] on div "00:00:16" at bounding box center [550, 358] width 85 height 15
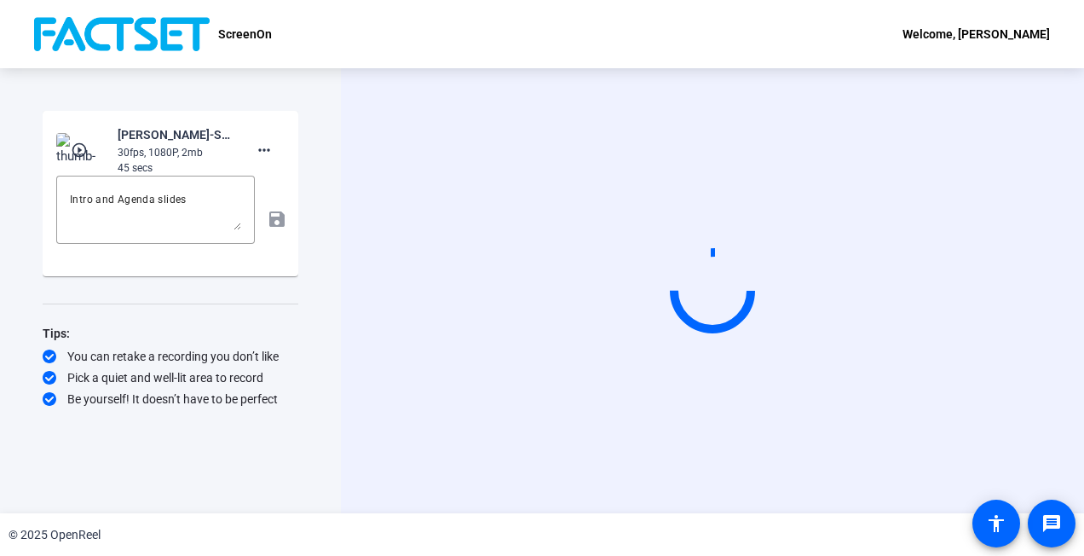
scroll to position [0, 0]
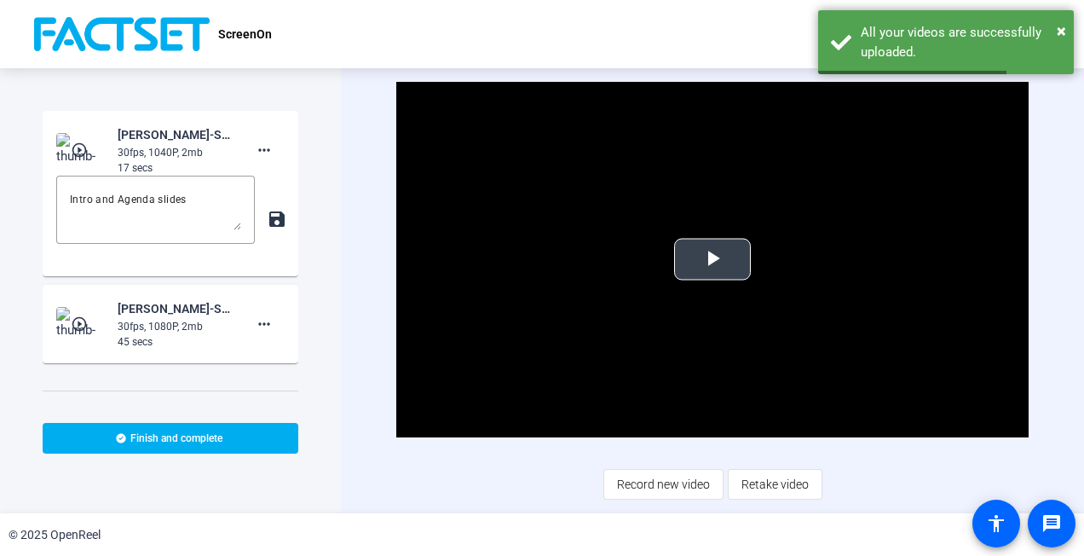
click at [713, 259] on span "Video Player" at bounding box center [713, 259] width 0 height 0
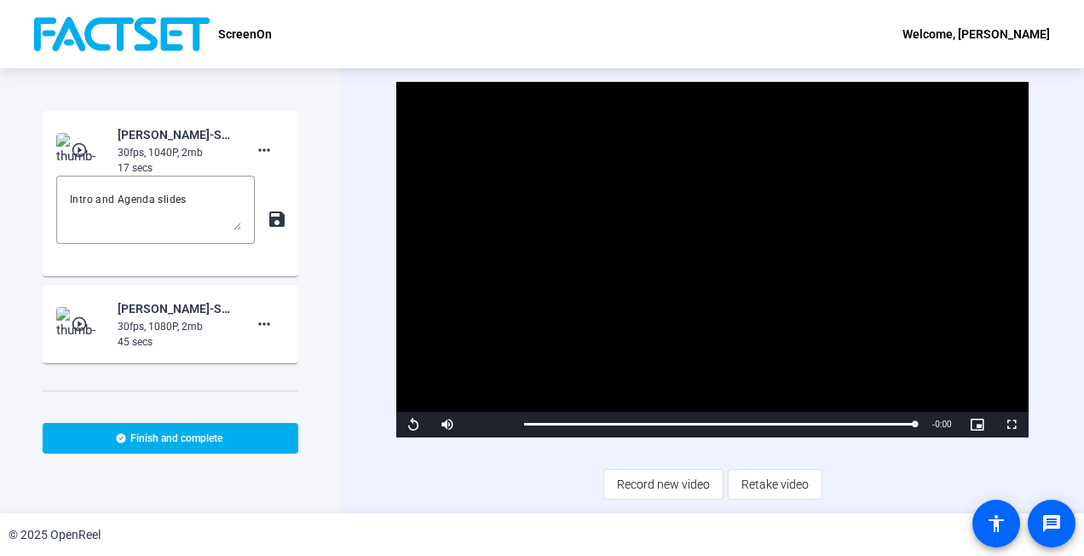
click at [769, 482] on span "Retake video" at bounding box center [775, 484] width 67 height 32
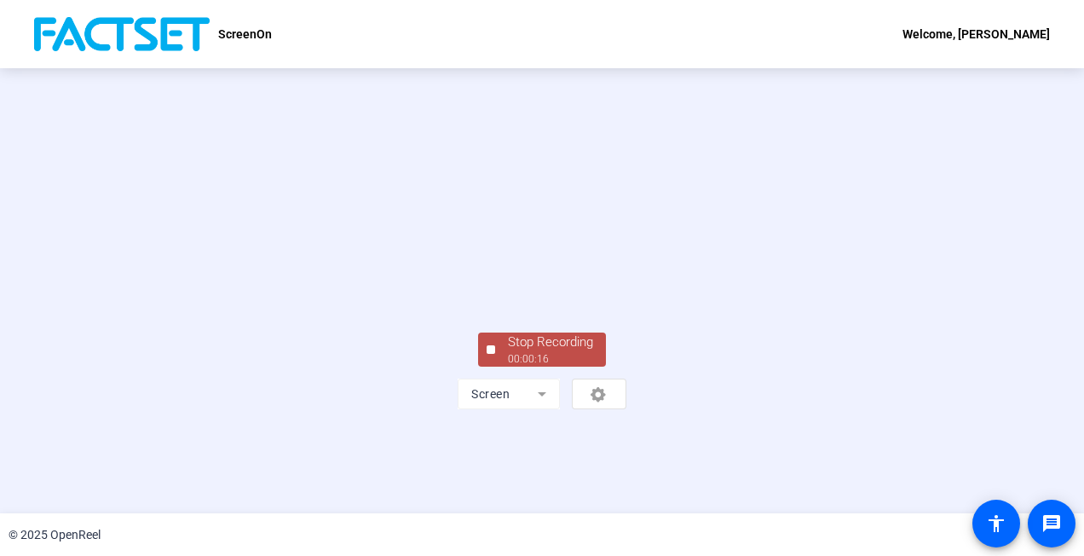
scroll to position [100, 0]
click at [548, 352] on div "Stop Recording" at bounding box center [550, 342] width 85 height 20
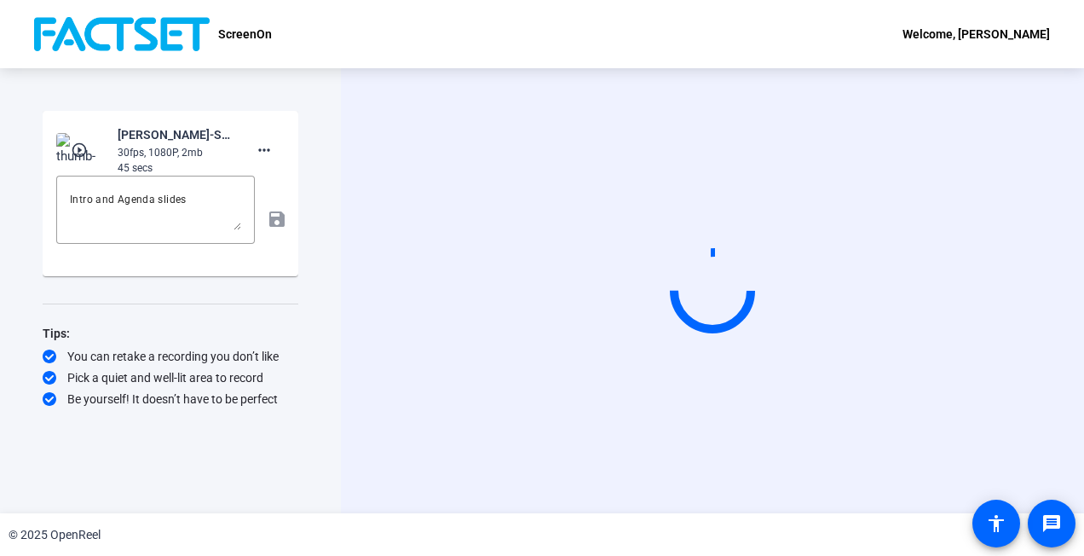
scroll to position [0, 0]
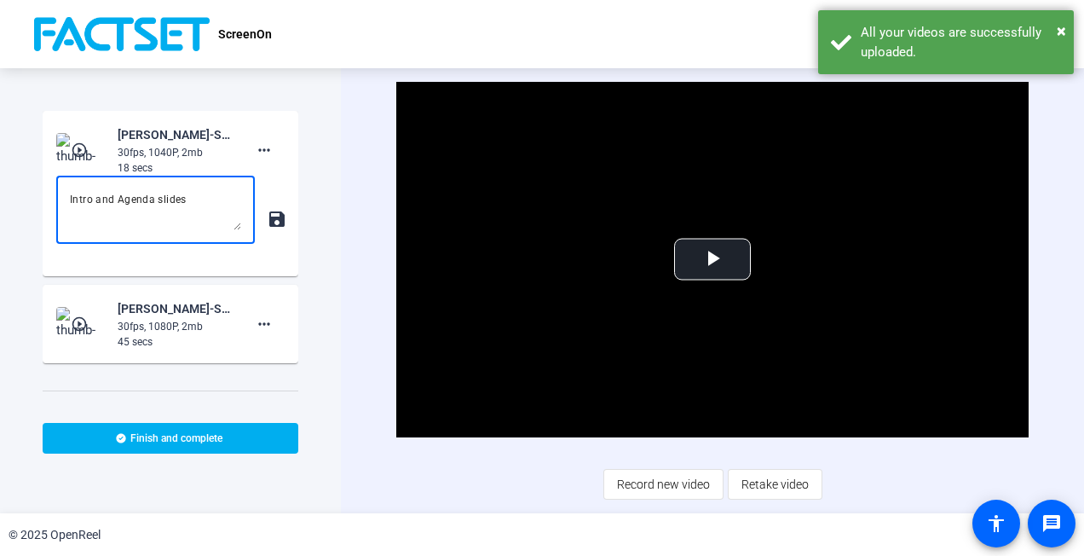
click at [191, 200] on textarea "Intro and Agenda slides" at bounding box center [155, 209] width 171 height 41
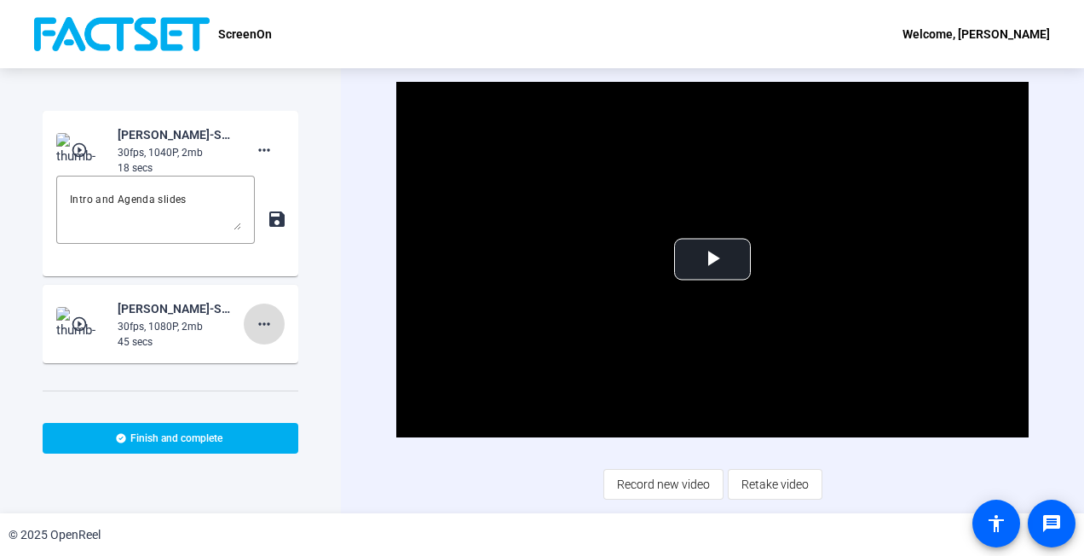
click at [255, 321] on mat-icon "more_horiz" at bounding box center [264, 324] width 20 height 20
click at [269, 409] on span "Show Notes" at bounding box center [283, 402] width 68 height 20
click at [199, 198] on textarea "Intro and Agenda slides" at bounding box center [155, 209] width 171 height 41
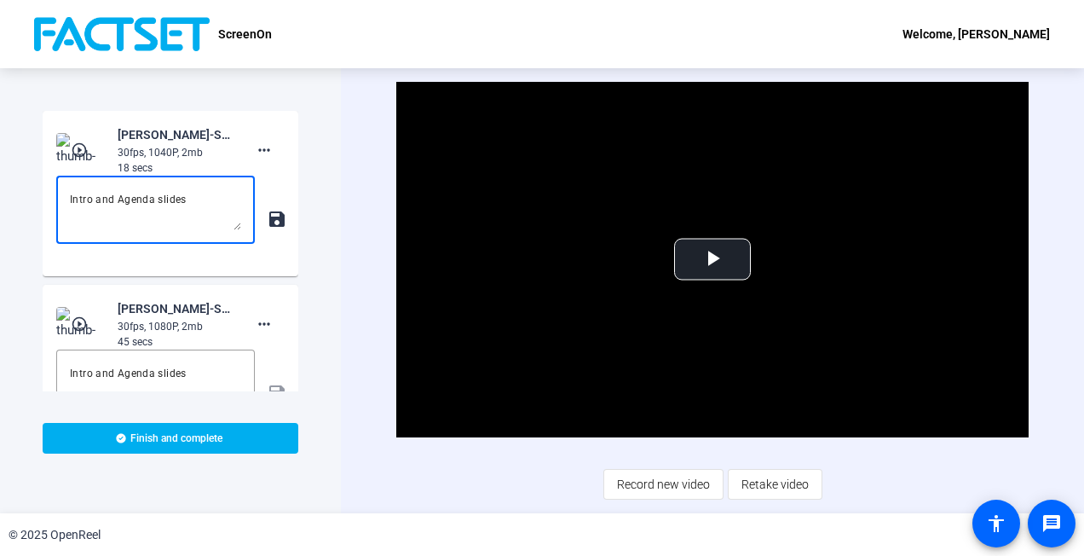
click at [199, 198] on textarea "Intro and Agenda slides" at bounding box center [155, 209] width 171 height 41
type textarea "Accessing Screen On"
click at [267, 212] on mat-icon "save" at bounding box center [276, 219] width 18 height 20
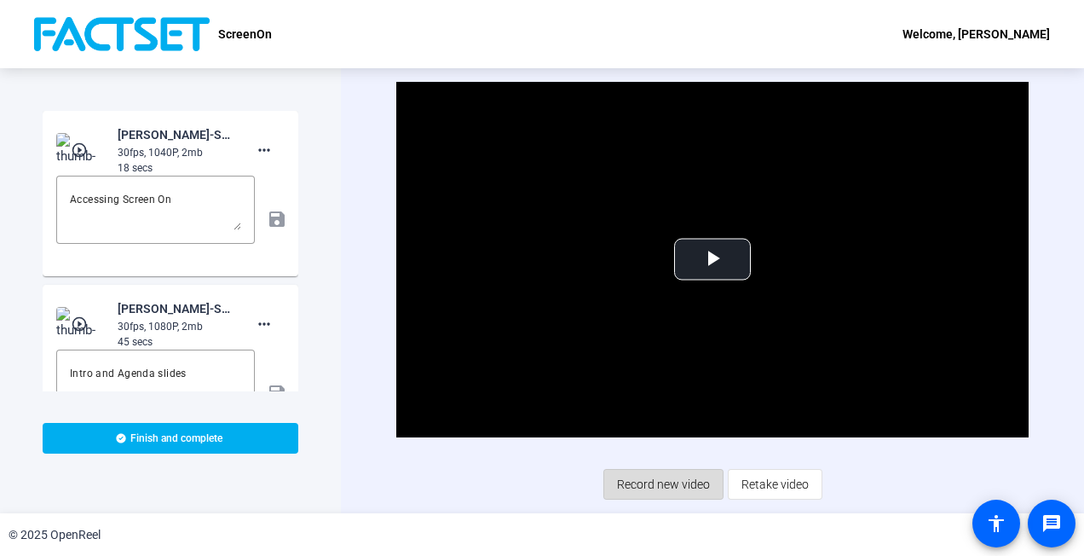
click at [676, 479] on span "Record new video" at bounding box center [663, 484] width 93 height 32
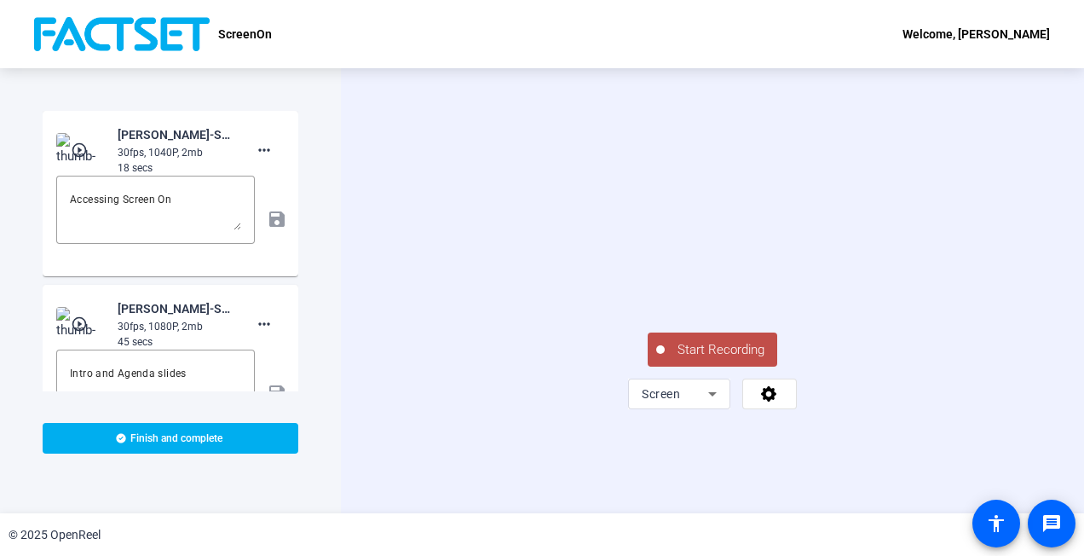
click at [705, 360] on span "Start Recording" at bounding box center [721, 350] width 113 height 20
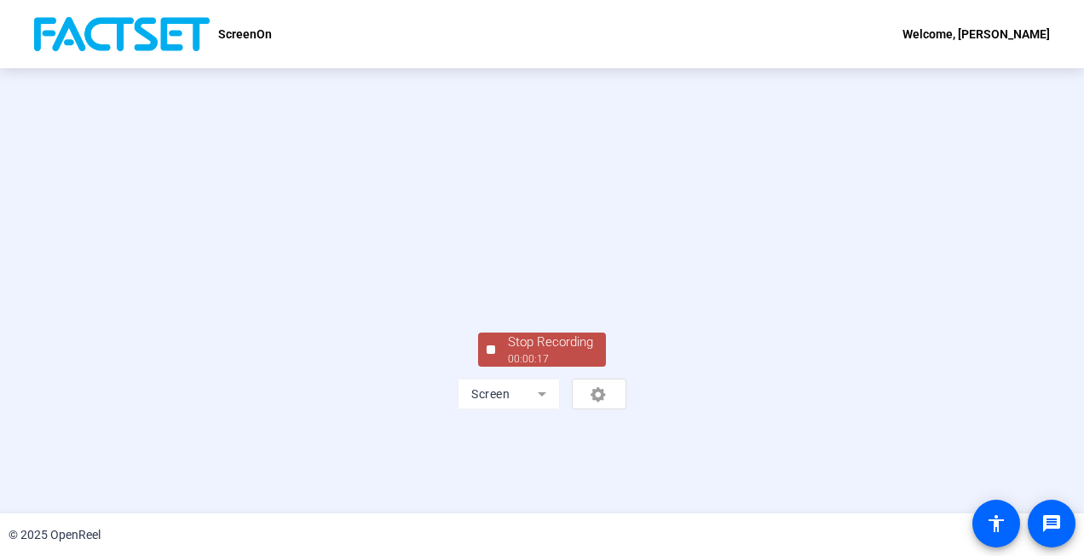
scroll to position [100, 0]
click at [564, 352] on div "Stop Recording" at bounding box center [550, 342] width 85 height 20
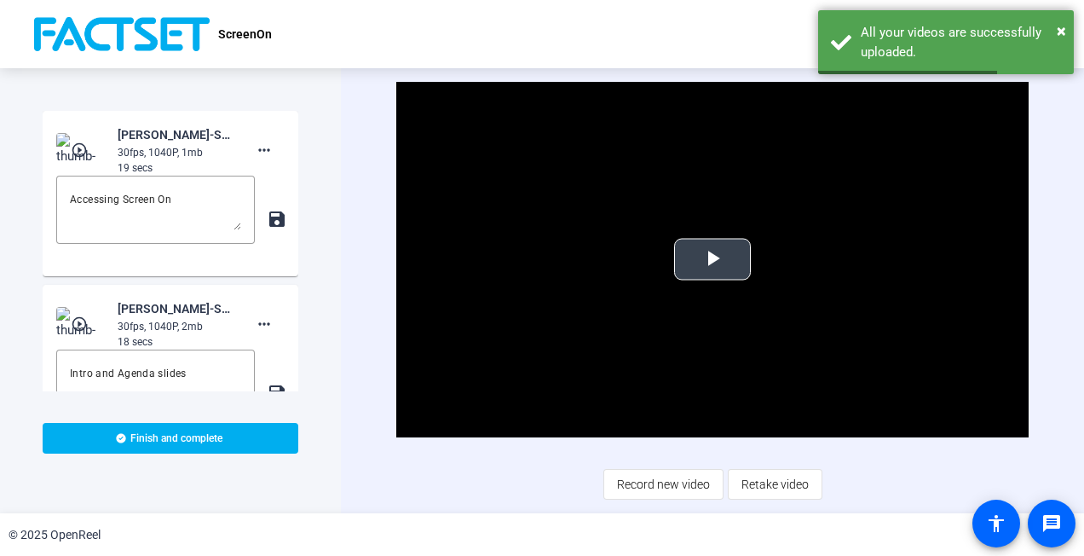
click at [713, 259] on span "Video Player" at bounding box center [713, 259] width 0 height 0
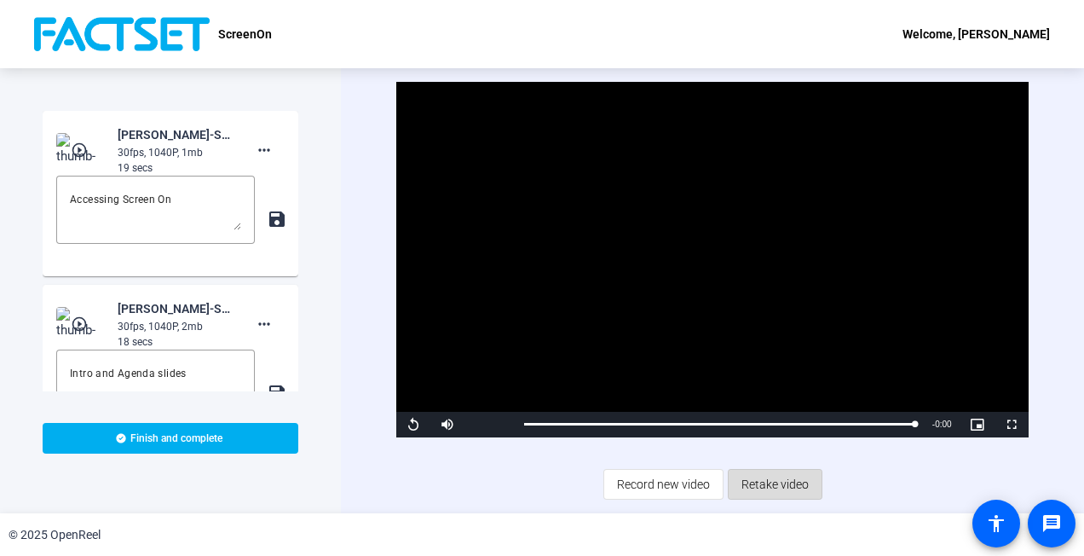
click at [777, 476] on span "Retake video" at bounding box center [775, 484] width 67 height 32
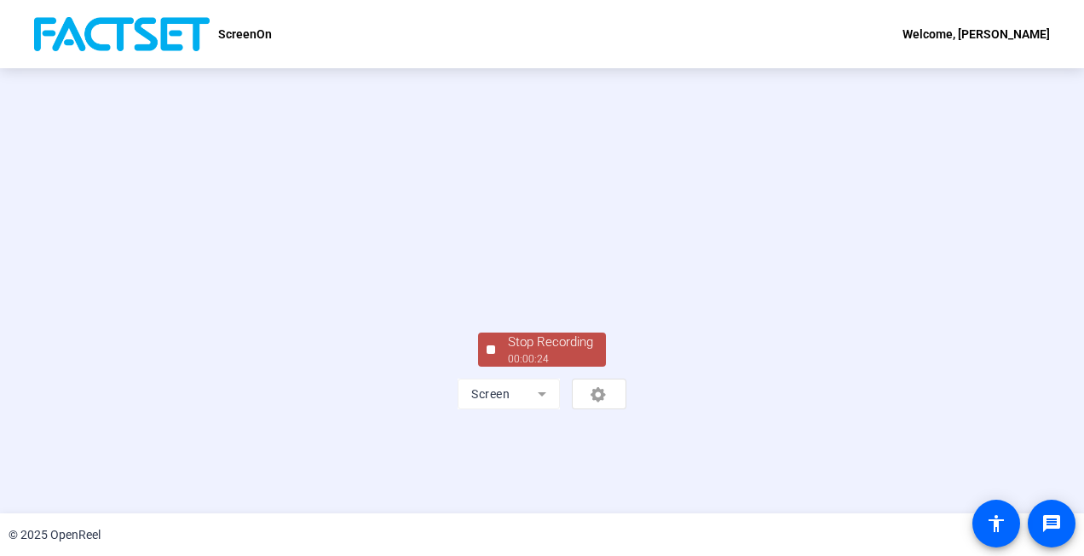
scroll to position [100, 0]
click at [550, 352] on div "Stop Recording" at bounding box center [550, 342] width 85 height 20
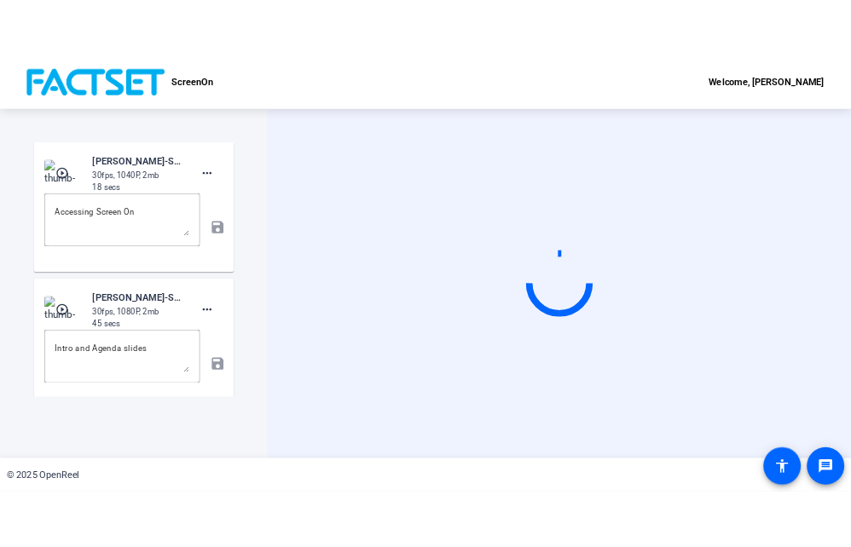
scroll to position [0, 0]
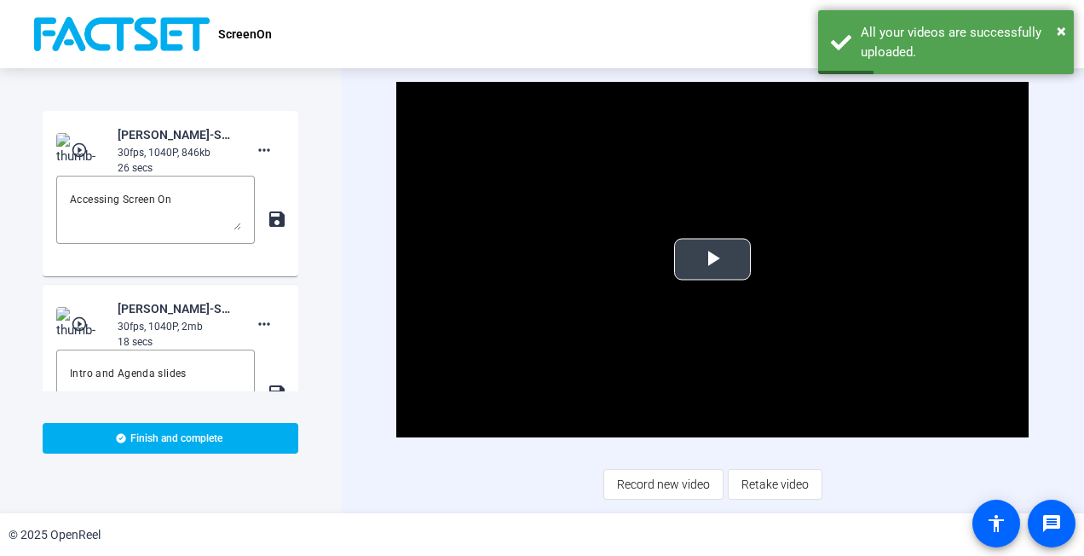
click at [713, 259] on span "Video Player" at bounding box center [713, 259] width 0 height 0
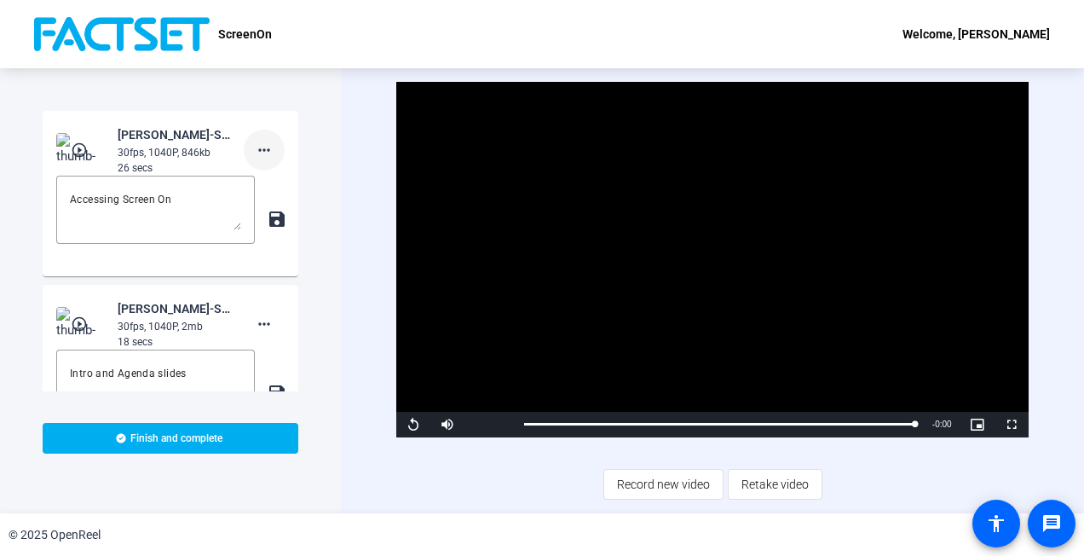
click at [260, 148] on mat-icon "more_horiz" at bounding box center [264, 150] width 20 height 20
click at [160, 274] on div at bounding box center [542, 278] width 1084 height 556
click at [466, 469] on div "Video Player is loading. Play Video Replay Mute Current Time 0:26 / Duration 0:…" at bounding box center [712, 291] width 632 height 418
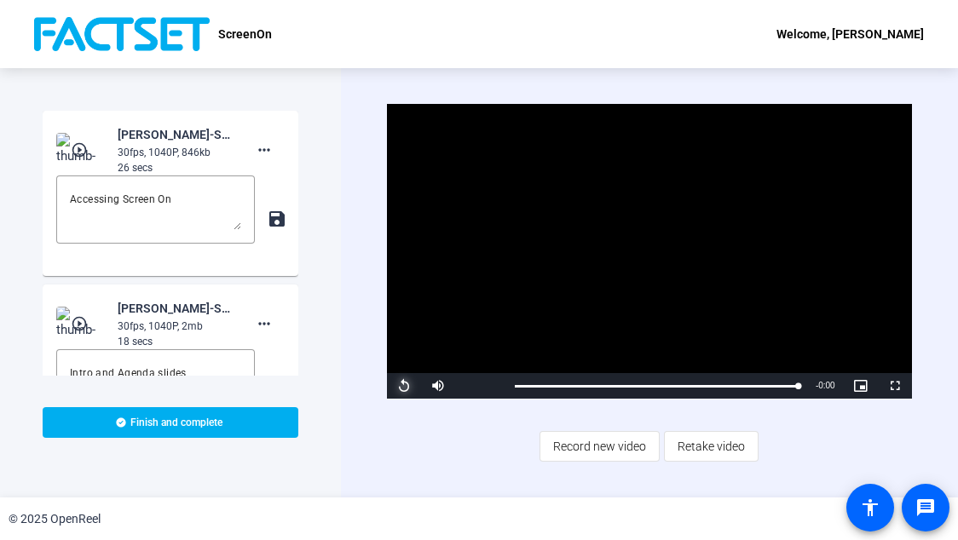
click at [401, 386] on span "Video Player" at bounding box center [404, 386] width 34 height 0
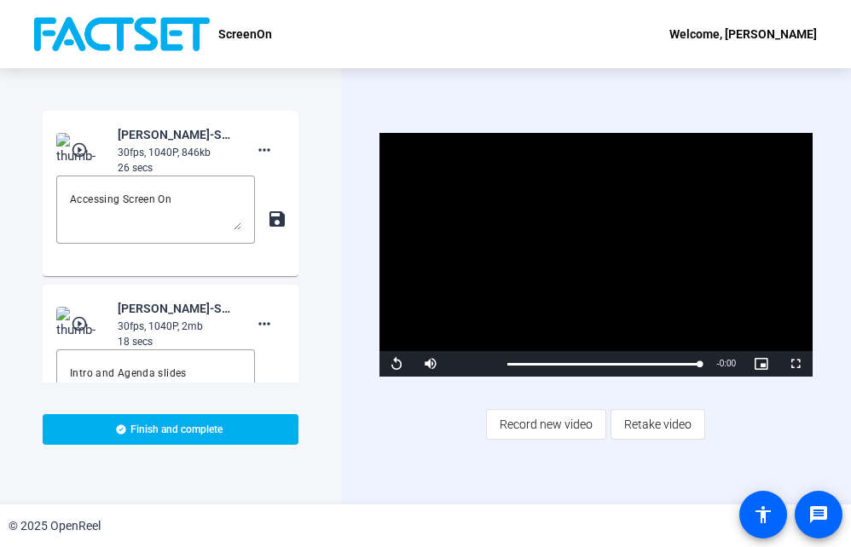
click at [22, 464] on div "Start Recording play_circle_outline Daniel Judson-ScreenOn-ScreenOn-17558934981…" at bounding box center [170, 286] width 341 height 436
click at [109, 475] on div "Start Recording play_circle_outline Daniel Judson-ScreenOn-ScreenOn-17558934981…" at bounding box center [170, 286] width 341 height 436
click at [656, 425] on span "Retake video" at bounding box center [657, 424] width 67 height 32
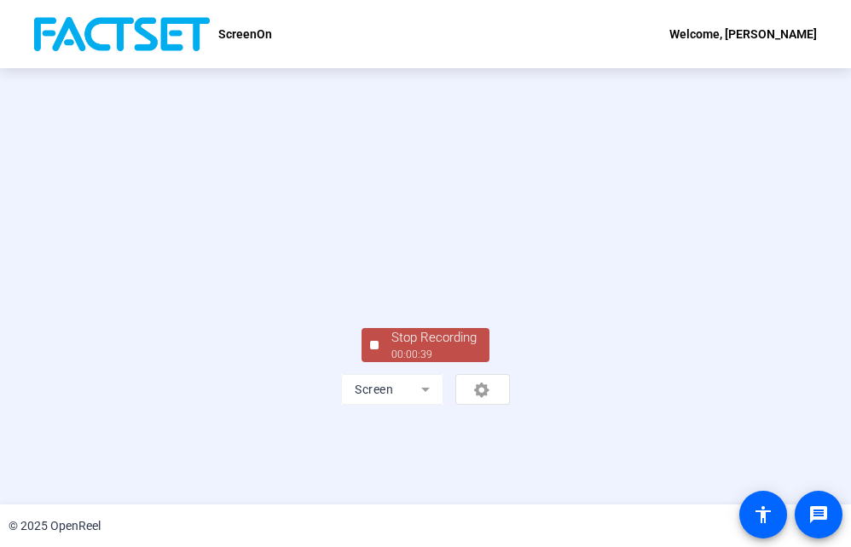
click at [43, 273] on div "Stop Recording 00:00:39 Screen" at bounding box center [425, 286] width 851 height 436
click at [418, 362] on div "00:00:42" at bounding box center [433, 354] width 85 height 15
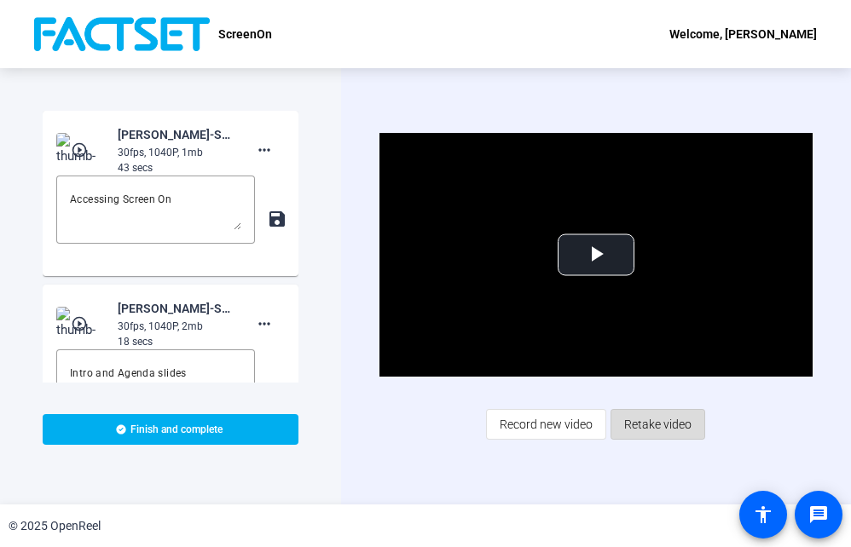
click at [660, 423] on span "Retake video" at bounding box center [657, 424] width 67 height 32
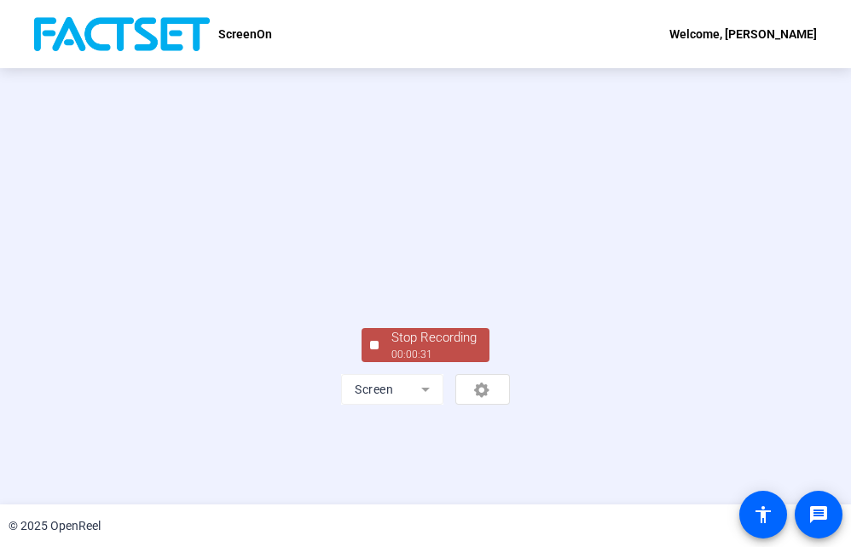
click at [22, 338] on div "Stop Recording 00:00:31 Screen" at bounding box center [425, 286] width 851 height 436
click at [446, 362] on div "00:00:32" at bounding box center [433, 354] width 85 height 15
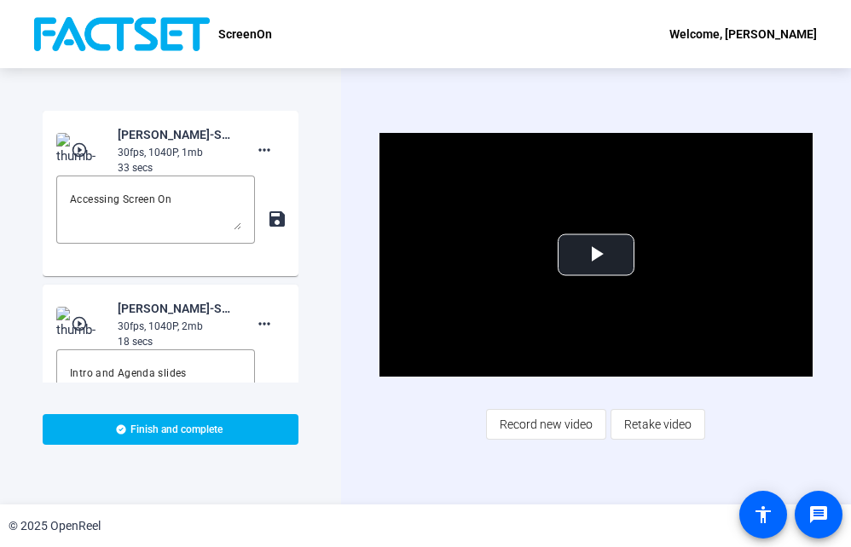
click at [3, 384] on div "Start Recording play_circle_outline Daniel Judson-ScreenOn-ScreenOn-17558938660…" at bounding box center [170, 286] width 341 height 436
click at [636, 424] on span "Retake video" at bounding box center [657, 424] width 67 height 32
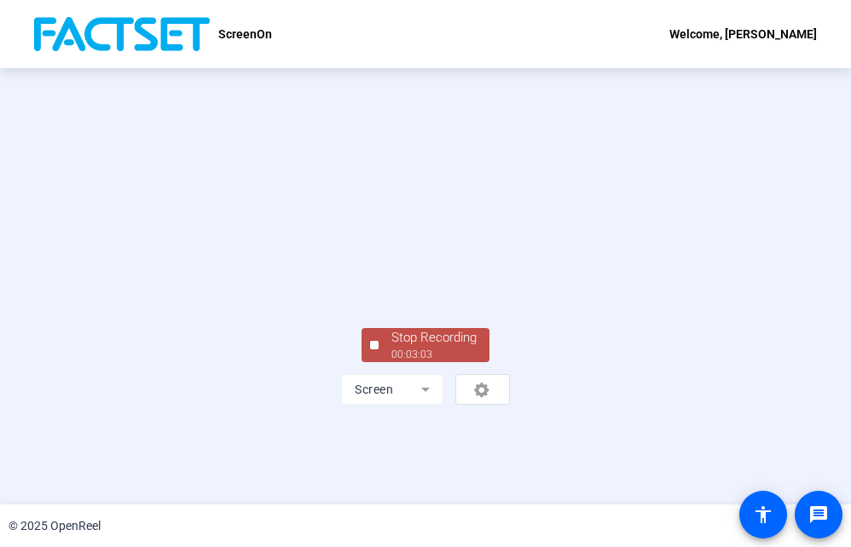
click at [14, 405] on div "Stop Recording 00:03:03 Screen" at bounding box center [425, 286] width 851 height 436
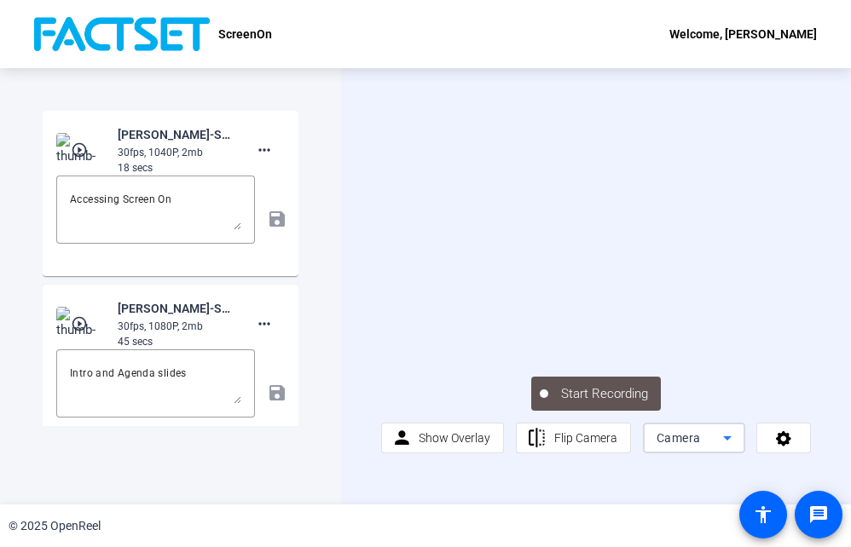
click at [707, 437] on div "Camera" at bounding box center [689, 438] width 66 height 20
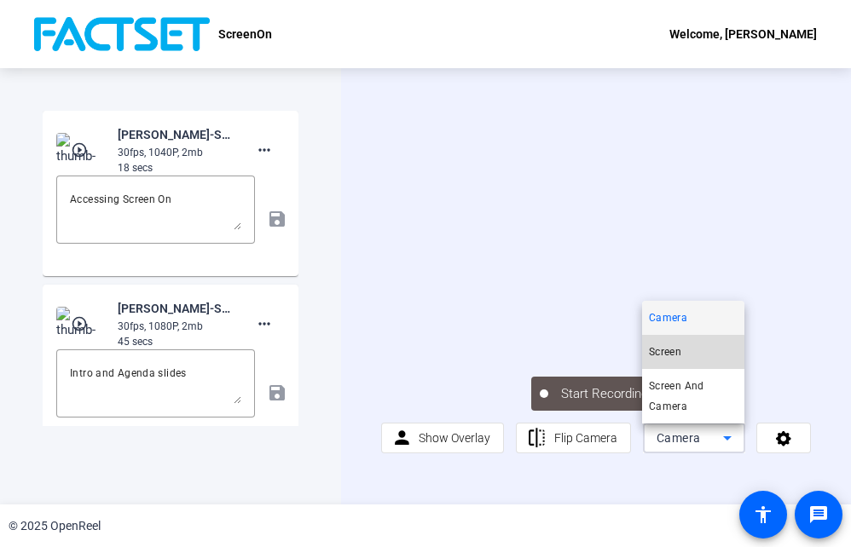
click at [673, 355] on span "Screen" at bounding box center [665, 352] width 32 height 20
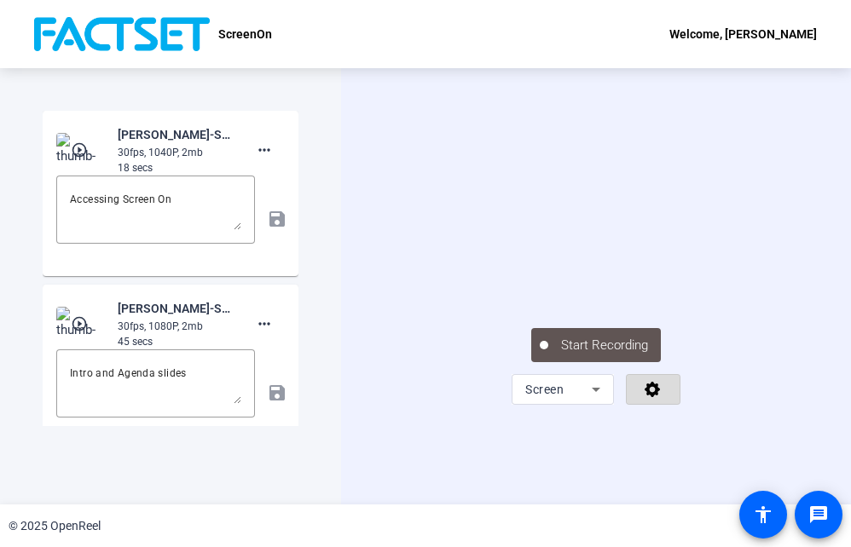
click at [652, 397] on icon at bounding box center [653, 388] width 20 height 17
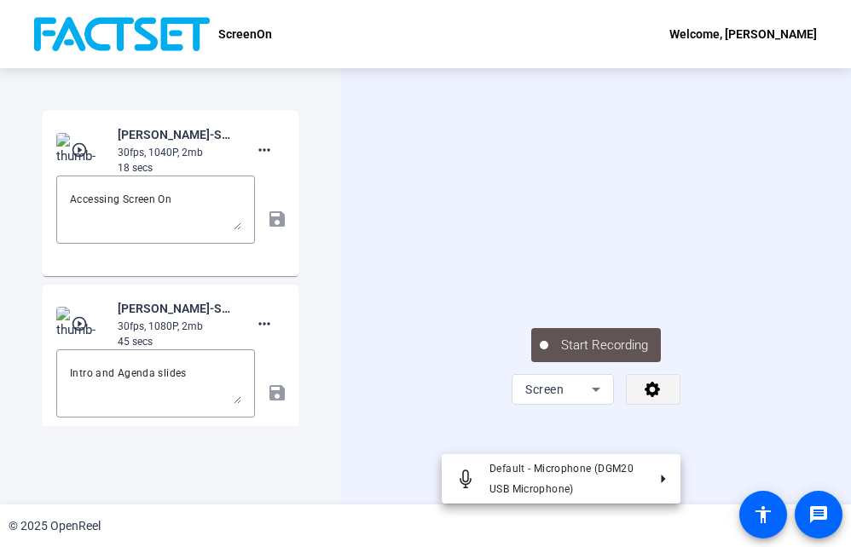
click at [652, 441] on div at bounding box center [425, 273] width 851 height 547
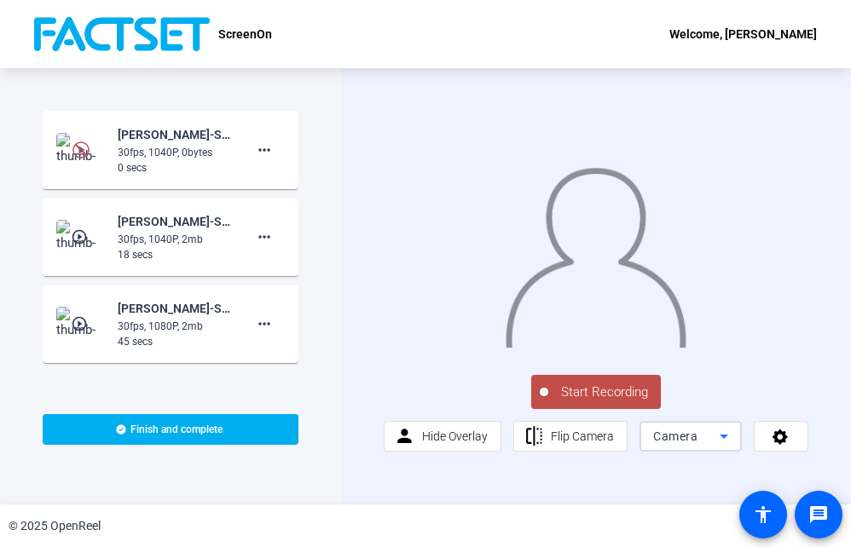
click at [690, 443] on span "Camera" at bounding box center [675, 437] width 44 height 14
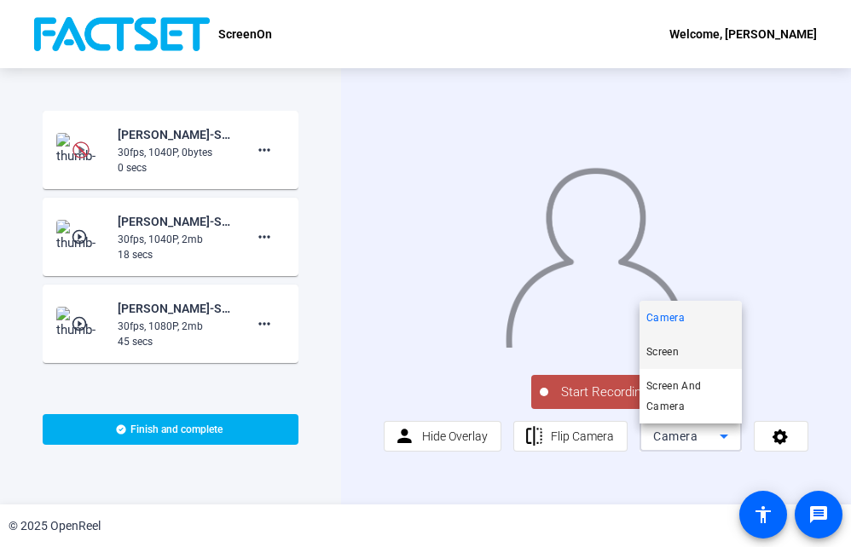
click at [673, 350] on span "Screen" at bounding box center [662, 352] width 32 height 20
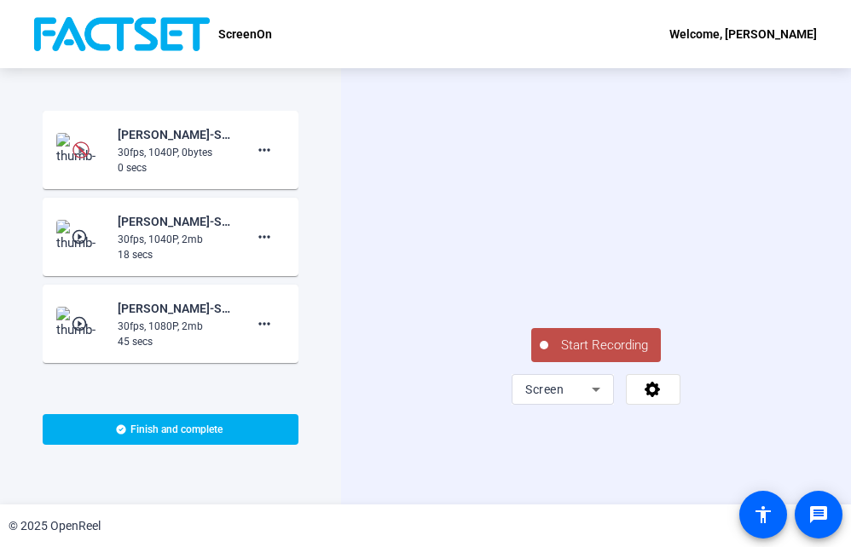
click at [138, 469] on div "Start Recording [PERSON_NAME]-ScreenOn-ScreenOn-1755893928040-screen 30fps, 104…" at bounding box center [170, 286] width 341 height 436
click at [563, 355] on span "Start Recording" at bounding box center [604, 346] width 113 height 20
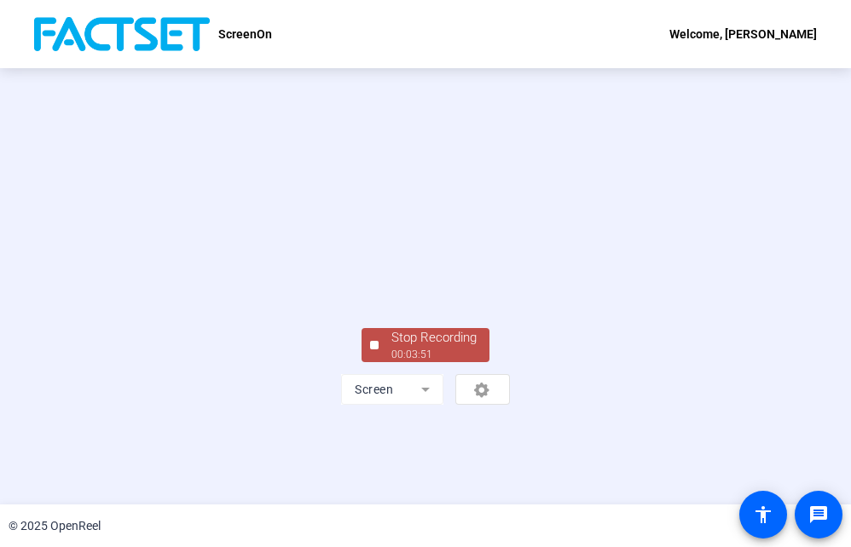
click at [60, 453] on div "Stop Recording 00:03:51 Screen" at bounding box center [425, 286] width 851 height 436
click at [405, 348] on div "Stop Recording" at bounding box center [433, 338] width 85 height 20
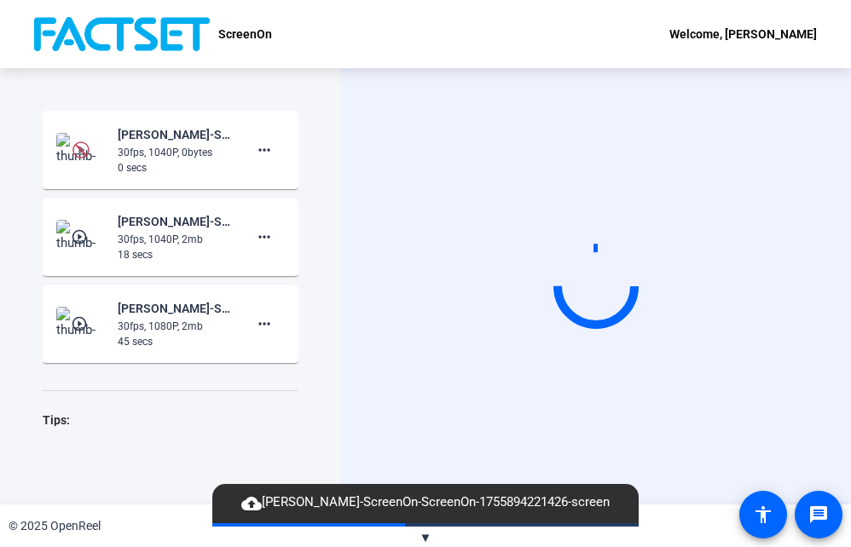
click at [111, 464] on div "Start Recording [PERSON_NAME]-ScreenOn-ScreenOn-1755893928040-screen 30fps, 104…" at bounding box center [170, 286] width 341 height 436
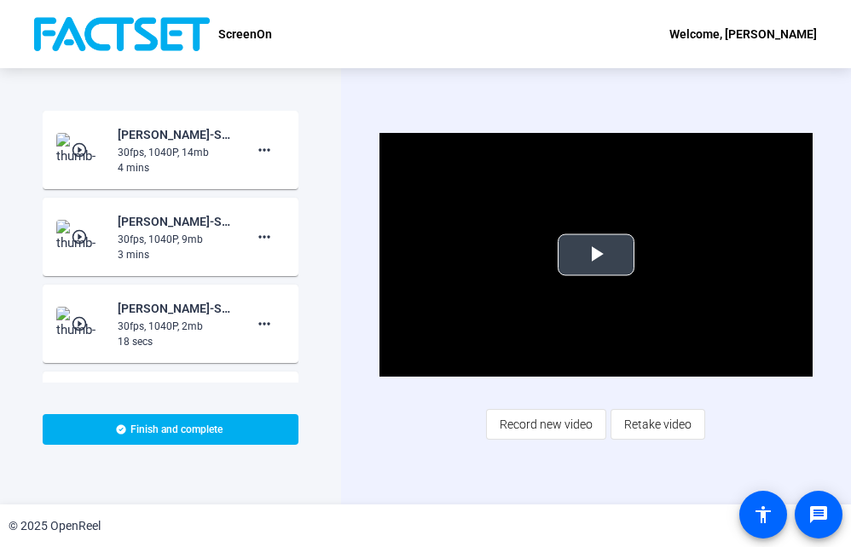
click at [596, 255] on span "Video Player" at bounding box center [596, 255] width 0 height 0
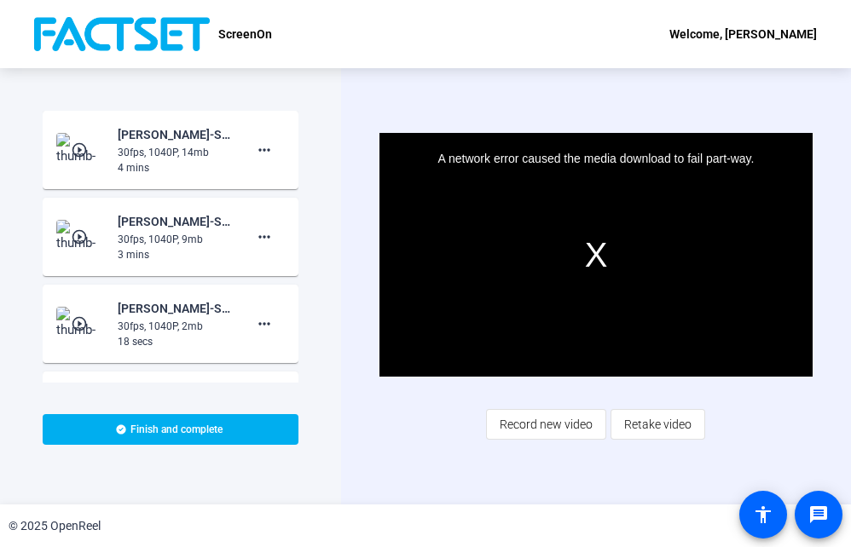
click at [346, 240] on div "Video Player is loading. Play Video Play Mute Current Time 0:04 / Duration 3:53…" at bounding box center [596, 286] width 510 height 436
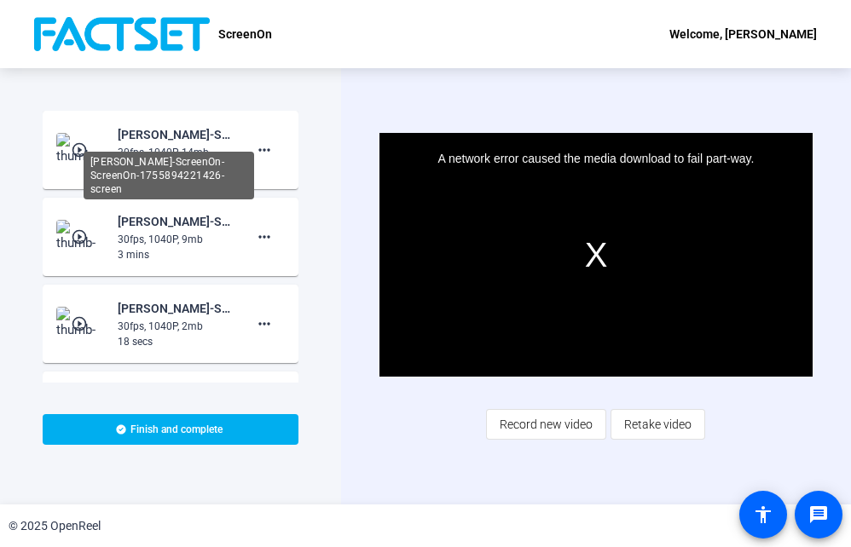
click at [167, 131] on div "[PERSON_NAME]-ScreenOn-ScreenOn-1755894221426-screen" at bounding box center [175, 134] width 114 height 20
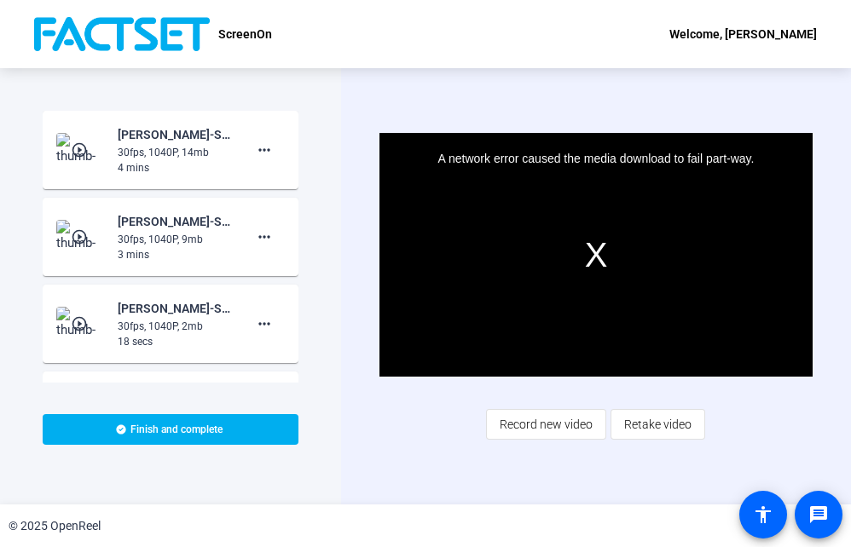
click at [595, 253] on div "A network error caused the media download to fail part-way." at bounding box center [595, 255] width 433 height 244
click at [171, 153] on div "30fps, 1040P, 14mb" at bounding box center [175, 152] width 114 height 15
click at [260, 235] on mat-icon "more_horiz" at bounding box center [264, 237] width 20 height 20
click at [342, 461] on div at bounding box center [425, 273] width 851 height 547
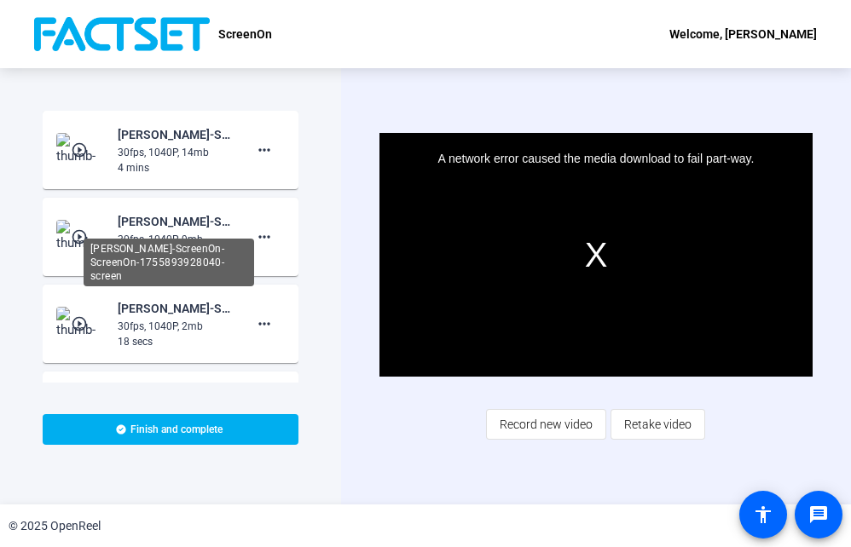
click at [118, 224] on div "[PERSON_NAME]-ScreenOn-ScreenOn-1755893928040-screen" at bounding box center [175, 221] width 114 height 20
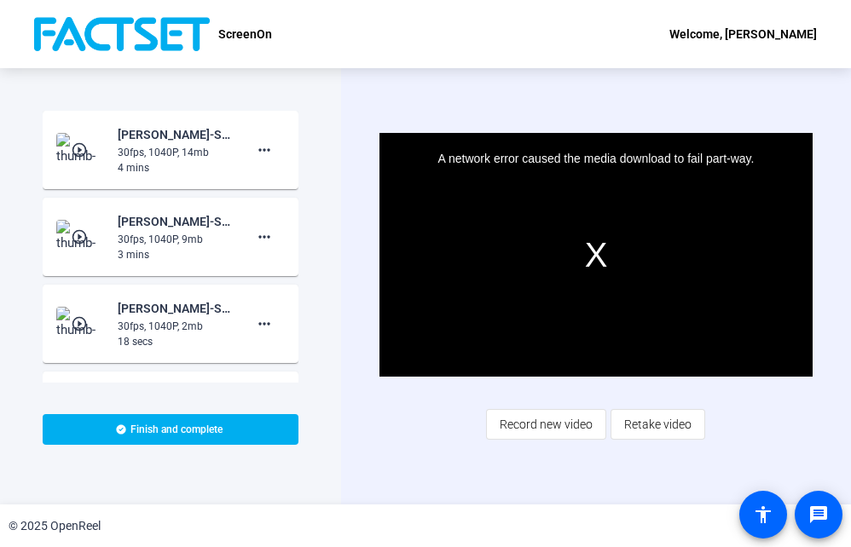
click at [76, 235] on mat-icon "play_circle_outline" at bounding box center [81, 236] width 20 height 17
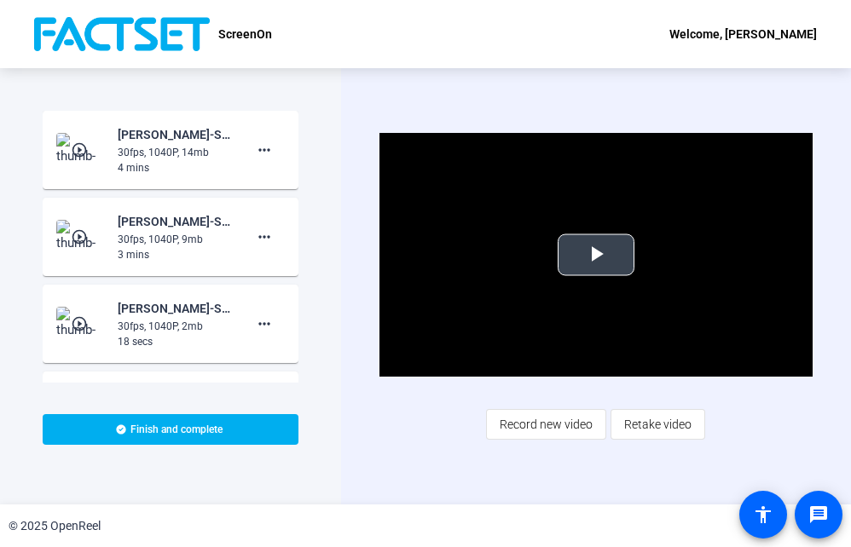
click at [596, 255] on span "Video Player" at bounding box center [596, 255] width 0 height 0
click at [257, 238] on mat-icon "more_horiz" at bounding box center [264, 237] width 20 height 20
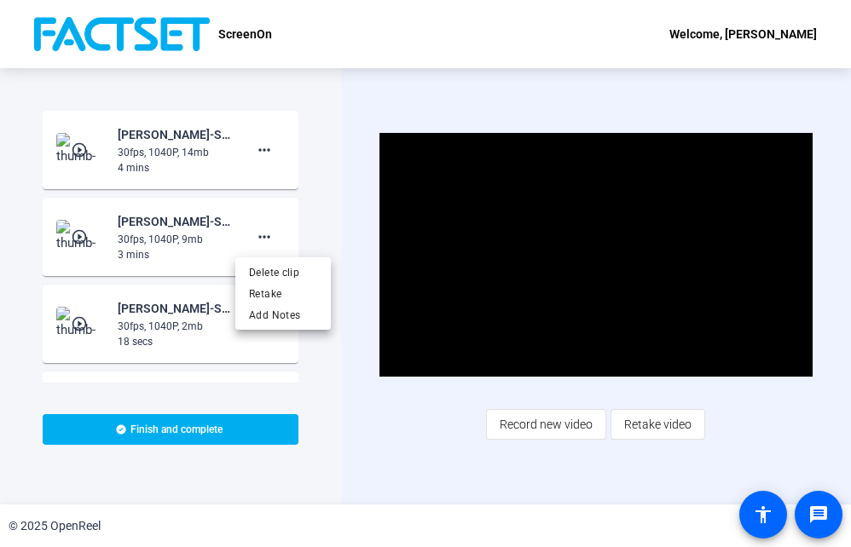
click at [337, 227] on div at bounding box center [425, 273] width 851 height 547
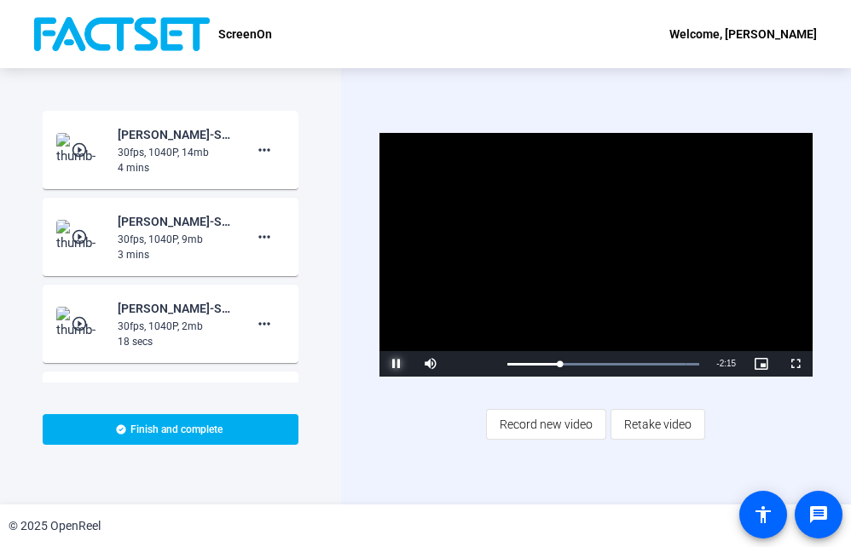
click at [402, 364] on span "Video Player" at bounding box center [396, 364] width 34 height 0
click at [72, 148] on mat-icon "play_circle_outline" at bounding box center [81, 150] width 20 height 17
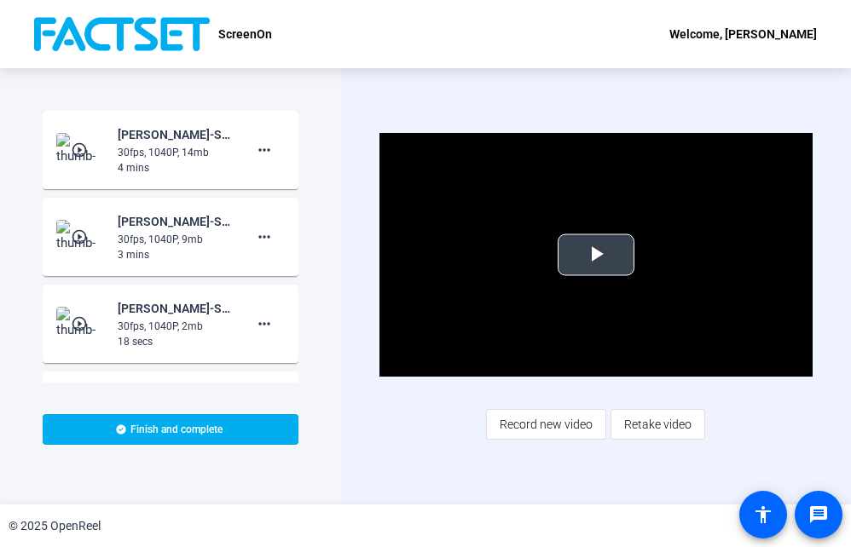
click at [596, 255] on span "Video Player" at bounding box center [596, 255] width 0 height 0
click at [153, 234] on div "30fps, 1040P, 9mb" at bounding box center [175, 239] width 114 height 15
click at [261, 234] on mat-icon "more_horiz" at bounding box center [264, 237] width 20 height 20
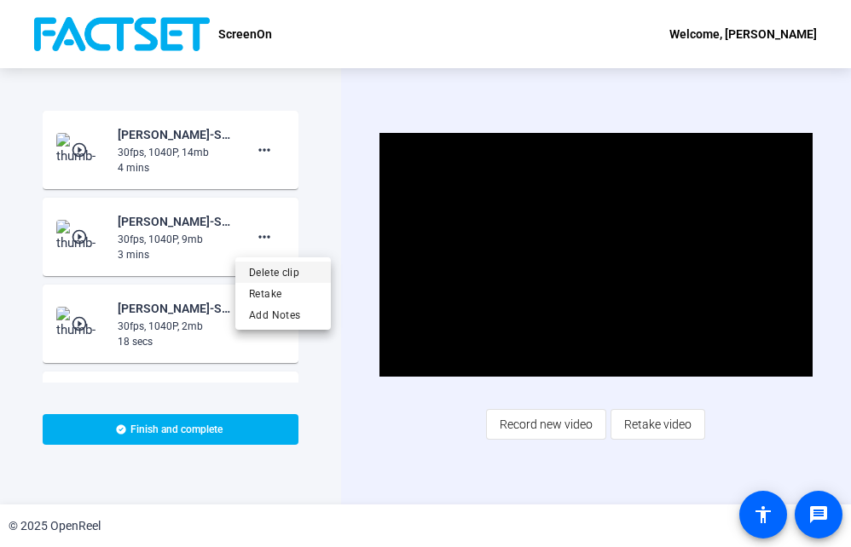
click at [277, 270] on span "Delete clip" at bounding box center [283, 273] width 68 height 20
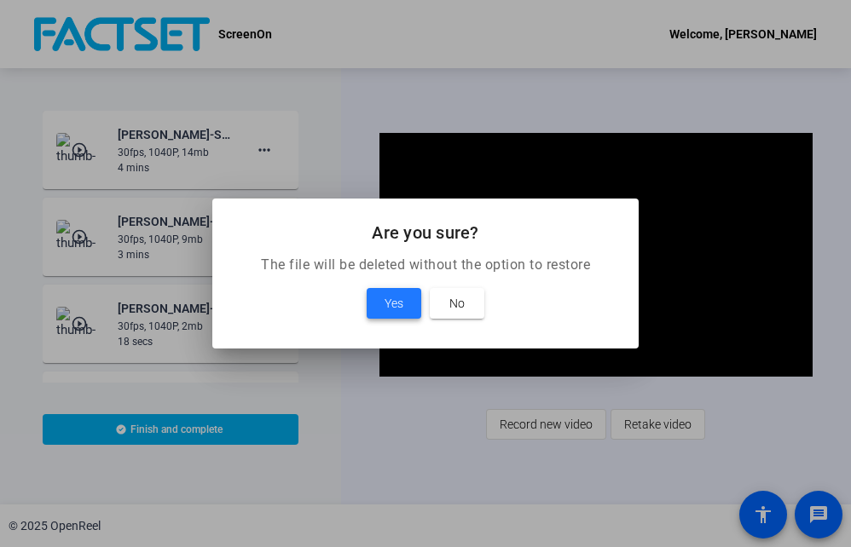
click at [397, 305] on span "Yes" at bounding box center [393, 303] width 19 height 20
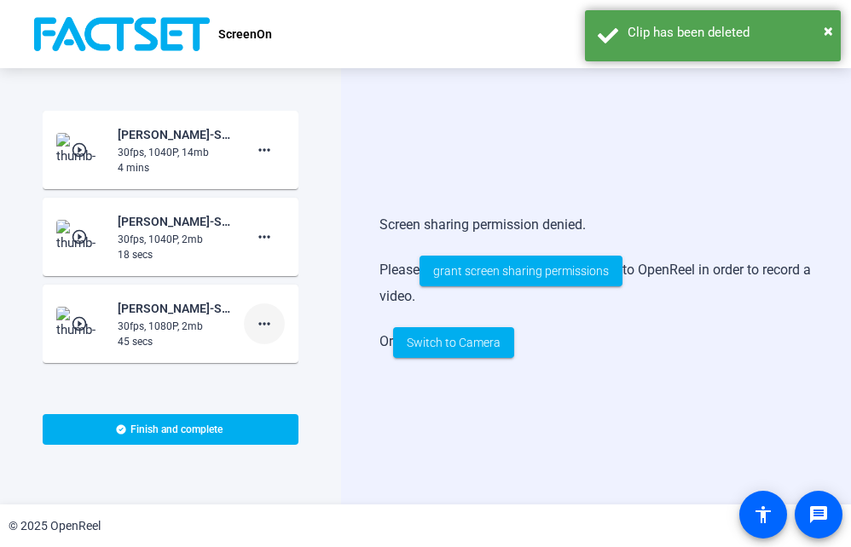
click at [260, 327] on mat-icon "more_horiz" at bounding box center [264, 324] width 20 height 20
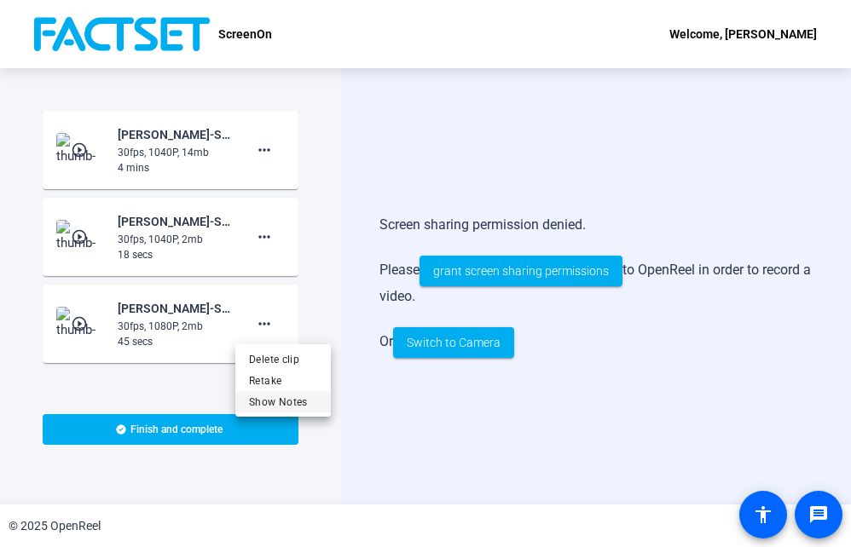
click at [286, 400] on span "Show Notes" at bounding box center [283, 402] width 68 height 20
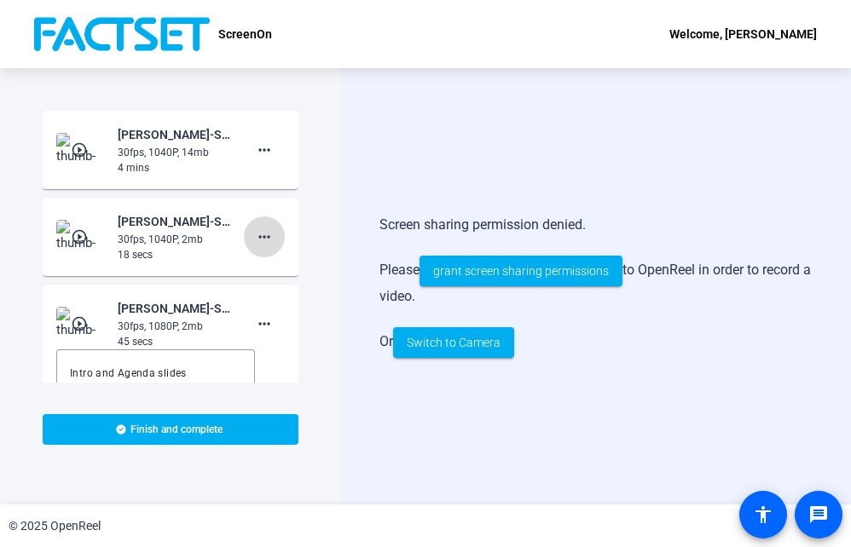
click at [259, 239] on mat-icon "more_horiz" at bounding box center [264, 237] width 20 height 20
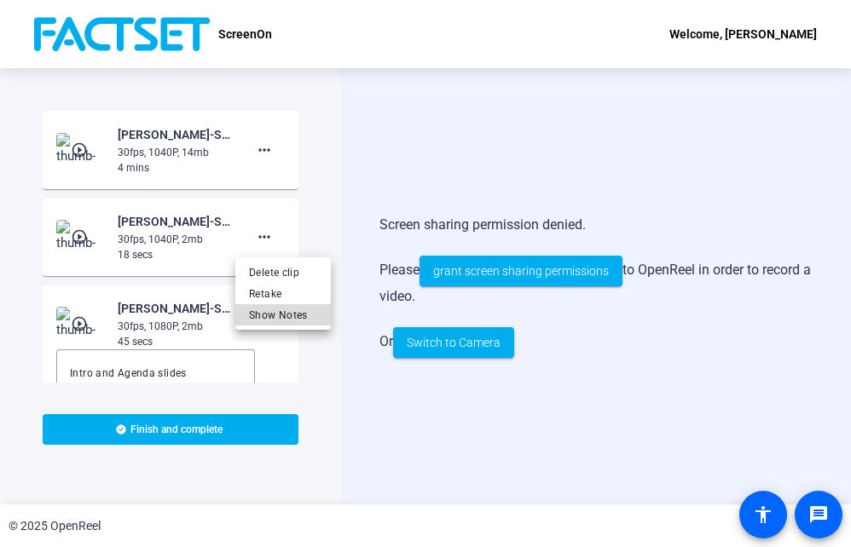
click at [265, 313] on span "Show Notes" at bounding box center [283, 315] width 68 height 20
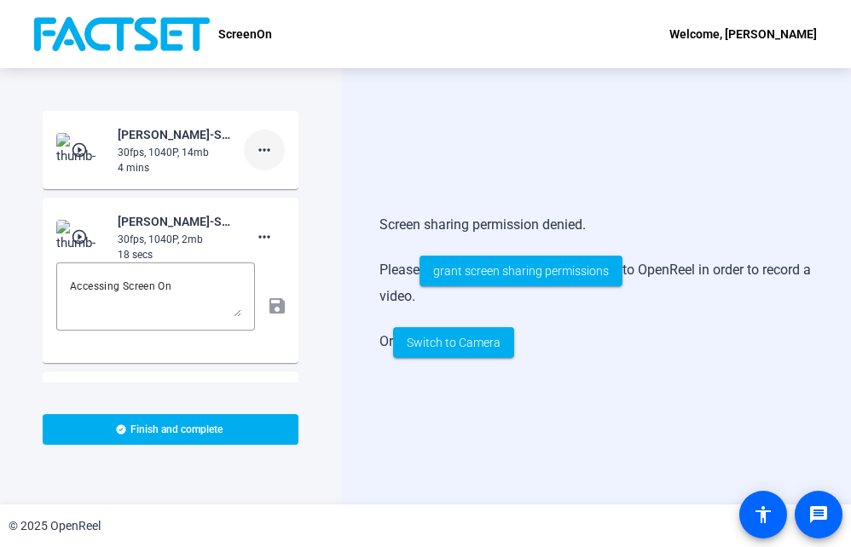
click at [255, 153] on mat-icon "more_horiz" at bounding box center [264, 150] width 20 height 20
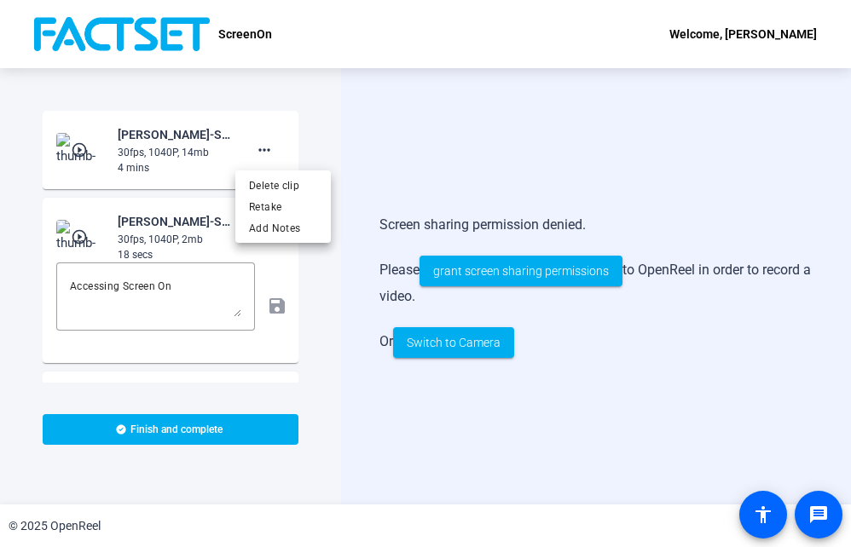
click at [406, 169] on div at bounding box center [425, 273] width 851 height 547
click at [160, 152] on div "30fps, 1040P, 14mb" at bounding box center [175, 152] width 114 height 15
click at [77, 149] on mat-icon "play_circle_outline" at bounding box center [81, 150] width 20 height 17
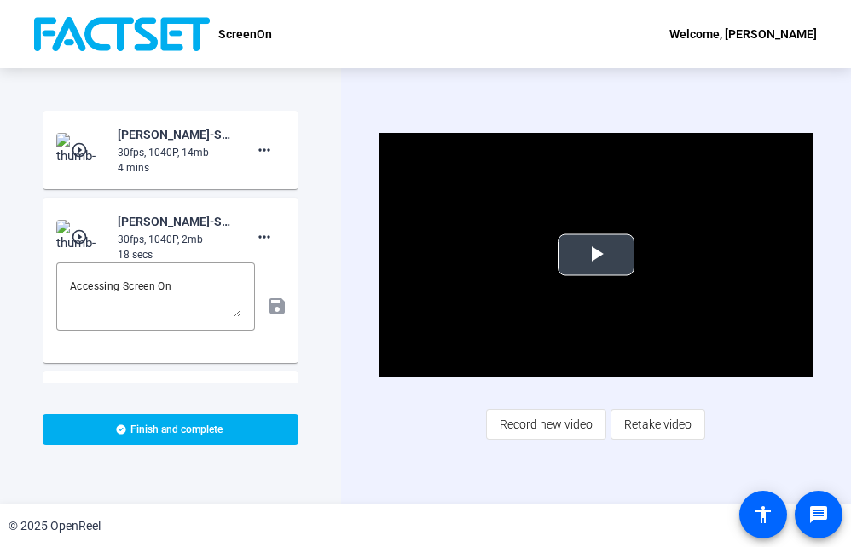
click at [539, 365] on video "Video Player" at bounding box center [595, 255] width 433 height 244
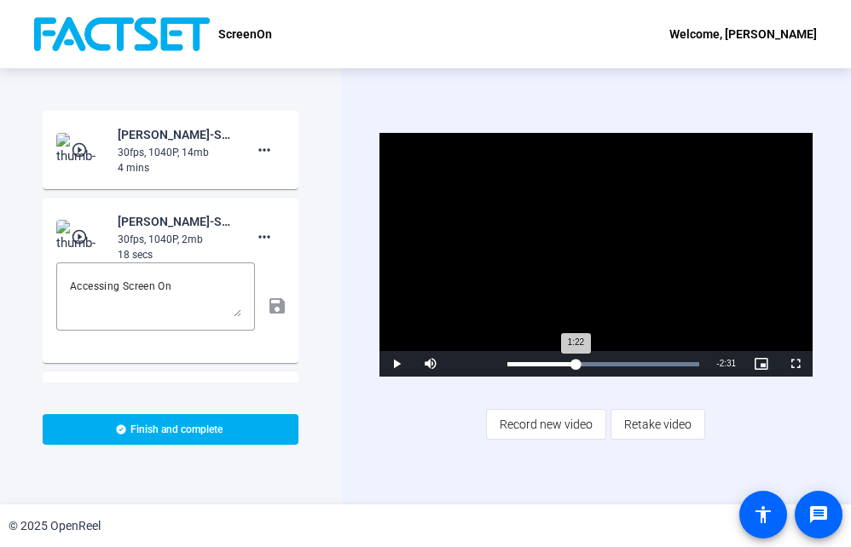
click at [575, 365] on div "Loaded : 100.00% 1:21 1:22" at bounding box center [603, 364] width 192 height 4
click at [397, 364] on span "Video Player" at bounding box center [396, 364] width 34 height 0
click at [32, 479] on div "Start Recording play_circle_outline [PERSON_NAME]-ScreenOn-ScreenOn-17558942214…" at bounding box center [170, 286] width 341 height 436
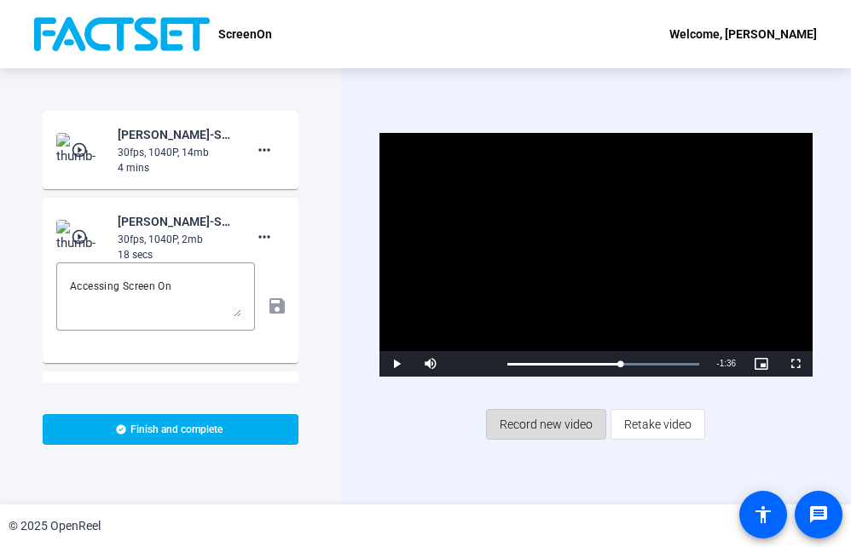
click at [518, 423] on span "Record new video" at bounding box center [546, 424] width 93 height 32
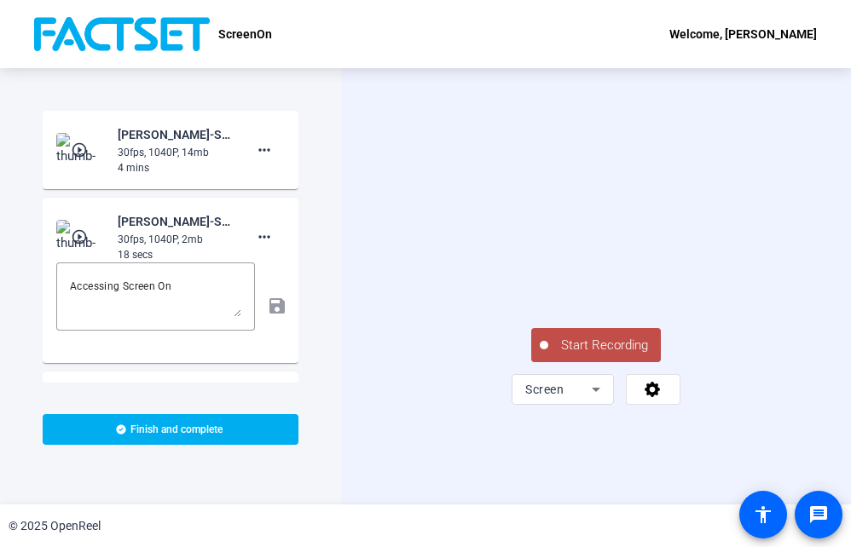
click at [569, 355] on span "Start Recording" at bounding box center [604, 346] width 113 height 20
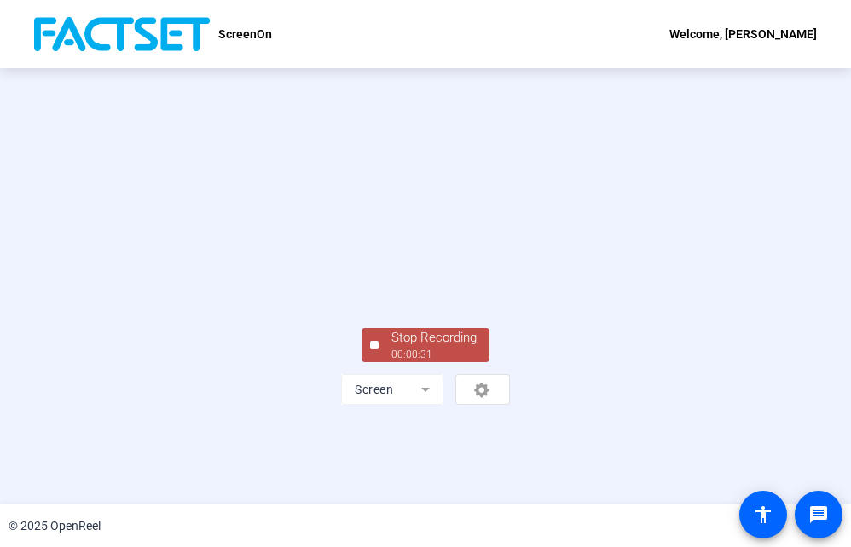
click at [297, 405] on div "Stop Recording 00:00:31 Screen" at bounding box center [425, 365] width 256 height 80
click at [441, 348] on div "Stop Recording" at bounding box center [433, 338] width 85 height 20
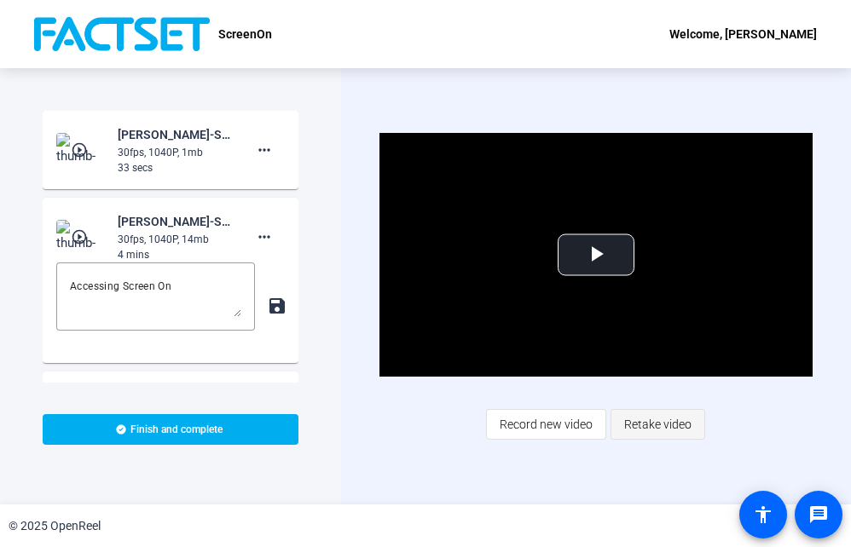
click at [656, 424] on span "Retake video" at bounding box center [657, 424] width 67 height 32
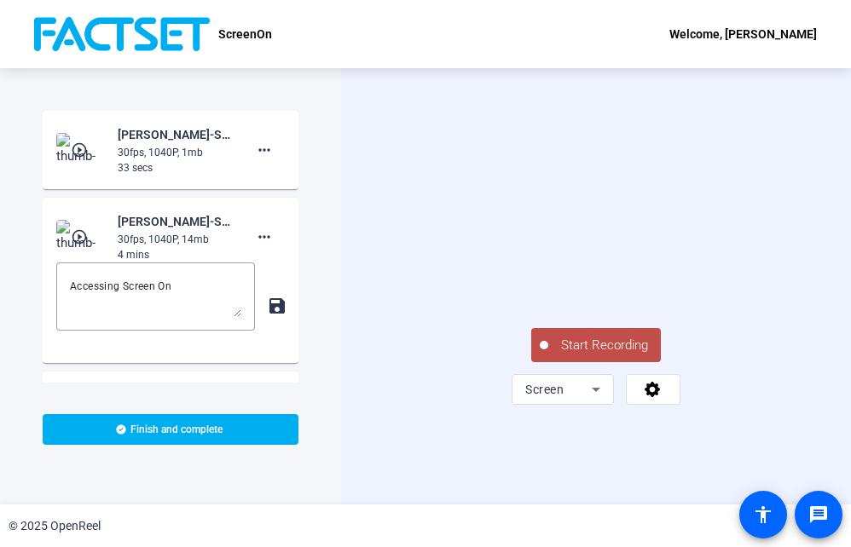
click at [587, 355] on span "Start Recording" at bounding box center [604, 346] width 113 height 20
click at [600, 355] on span "Start Recording" at bounding box center [604, 346] width 113 height 20
click at [597, 355] on span "Start Recording" at bounding box center [604, 346] width 113 height 20
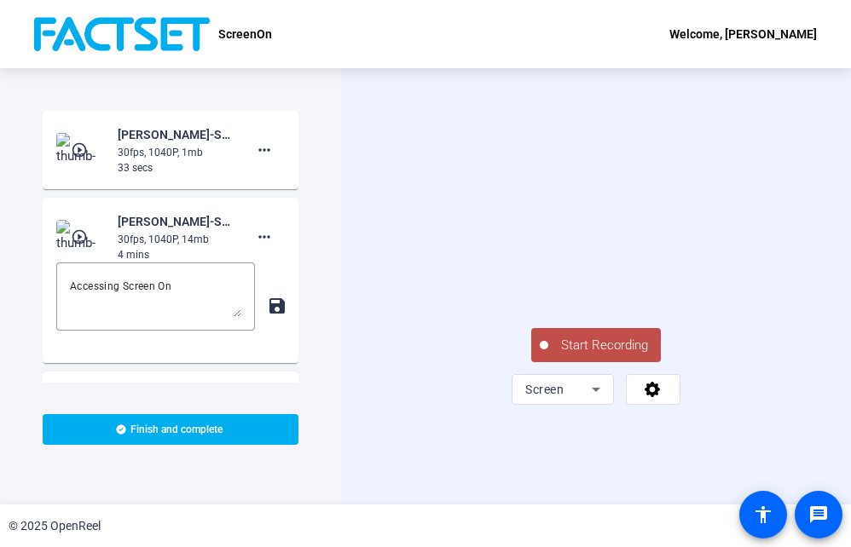
click at [597, 355] on span "Start Recording" at bounding box center [604, 346] width 113 height 20
